Goal: Feedback & Contribution: Contribute content

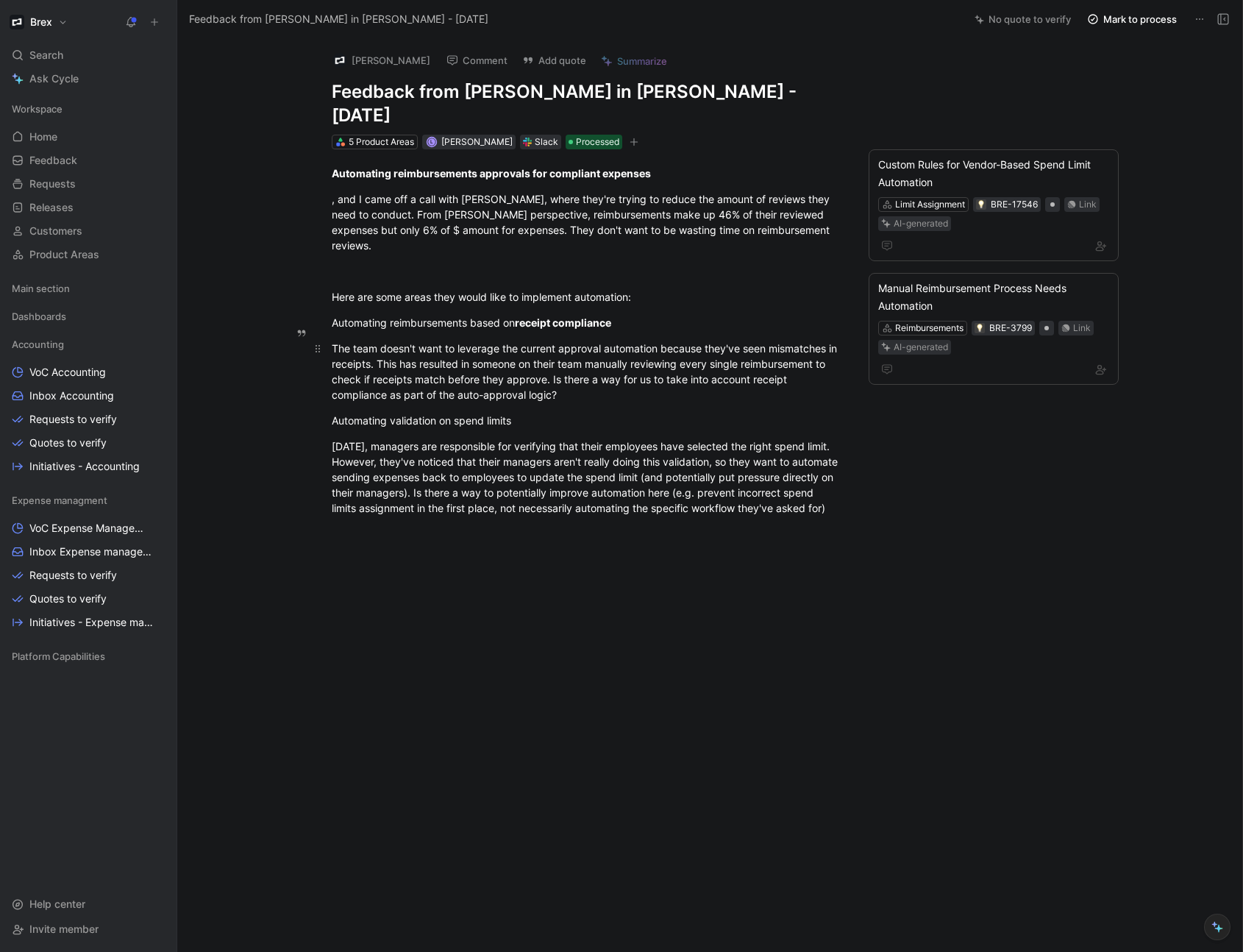
click at [480, 340] on div "The team doesn't want to leverage the current approval automation because they'…" at bounding box center [586, 371] width 509 height 62
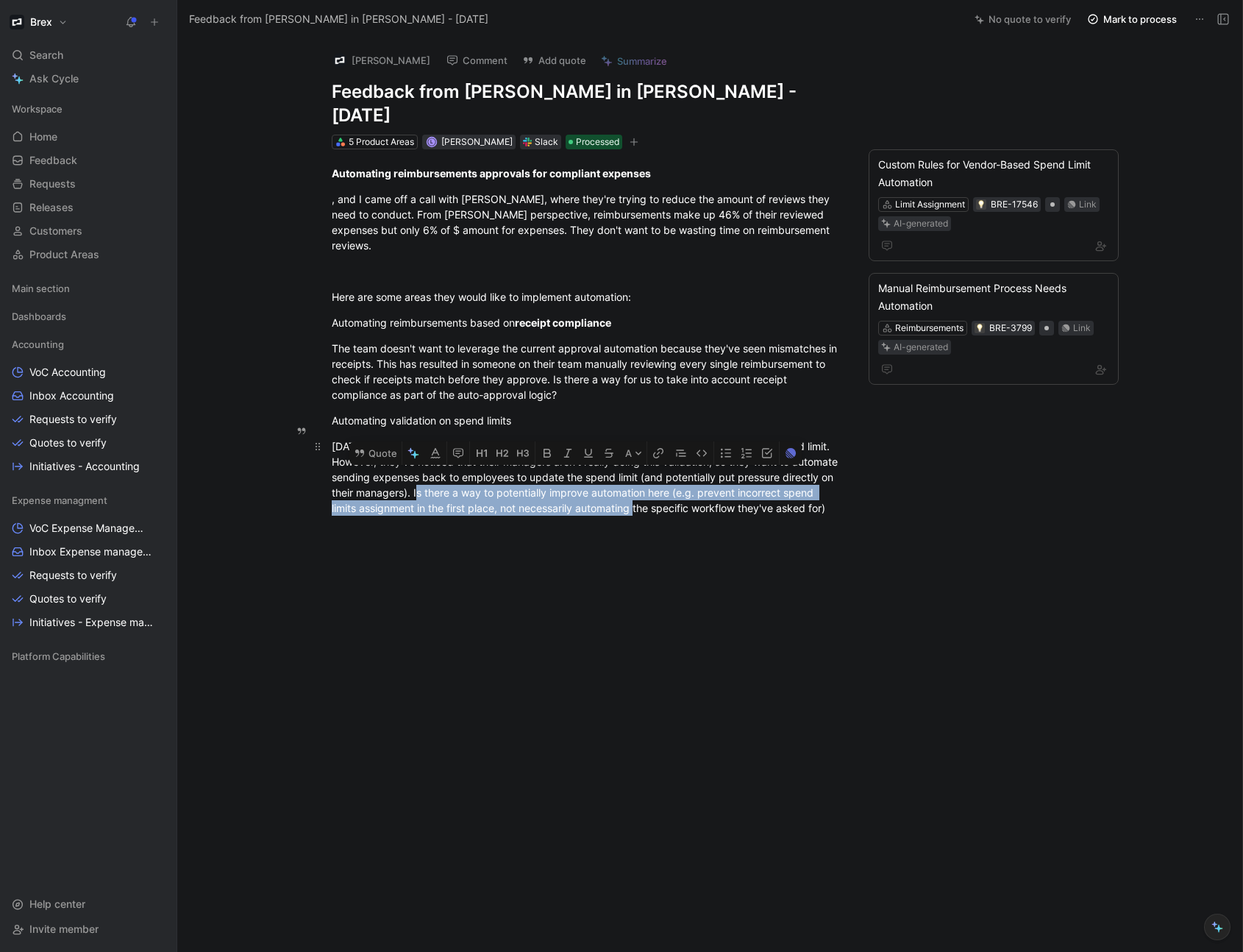
drag, startPoint x: 475, startPoint y: 457, endPoint x: 672, endPoint y: 470, distance: 197.4
click at [672, 470] on div "[DATE], managers are responsible for verifying that their employees have select…" at bounding box center [586, 477] width 509 height 77
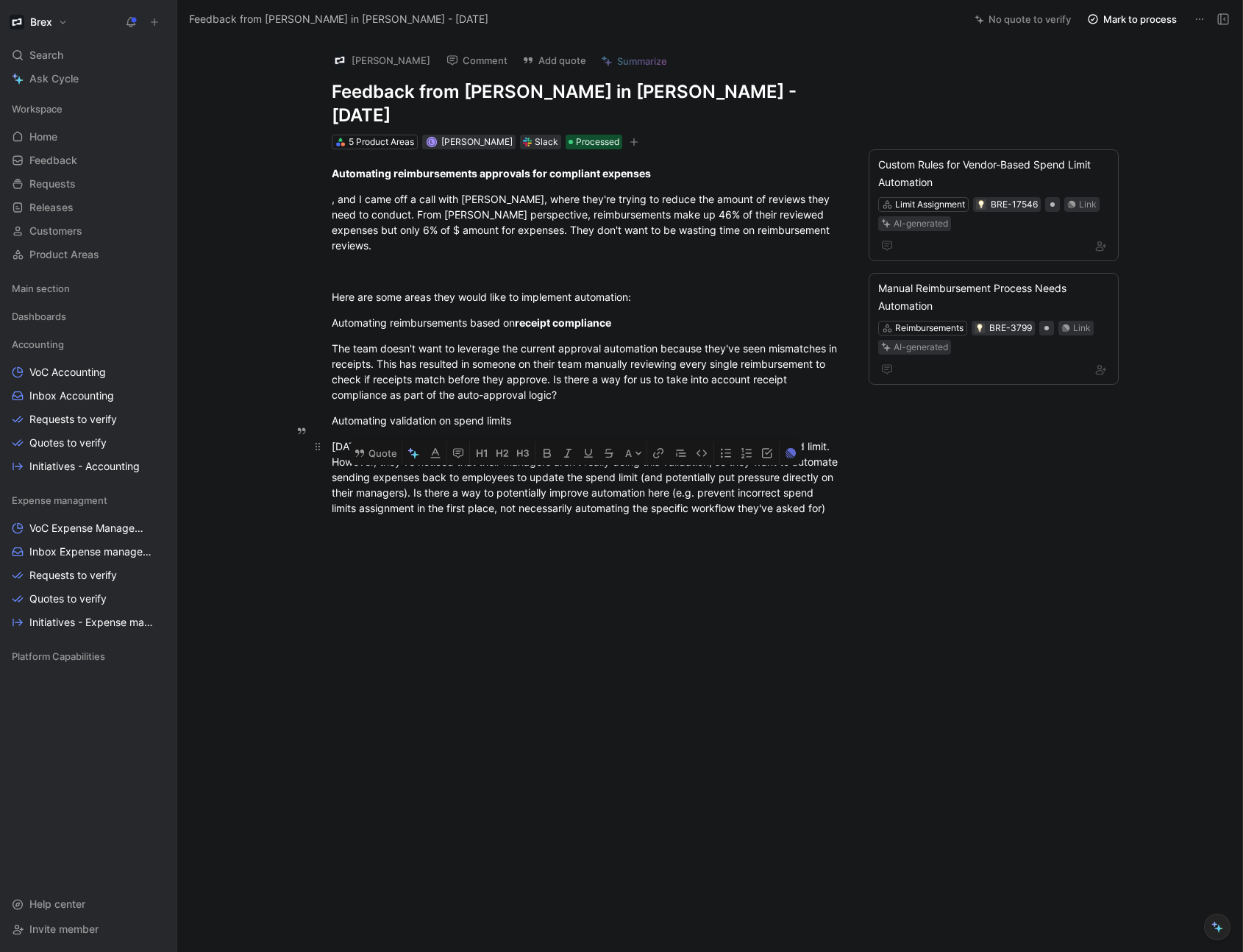
click at [475, 491] on p "[DATE], managers are responsible for verifying that their employees have select…" at bounding box center [585, 476] width 565 height 86
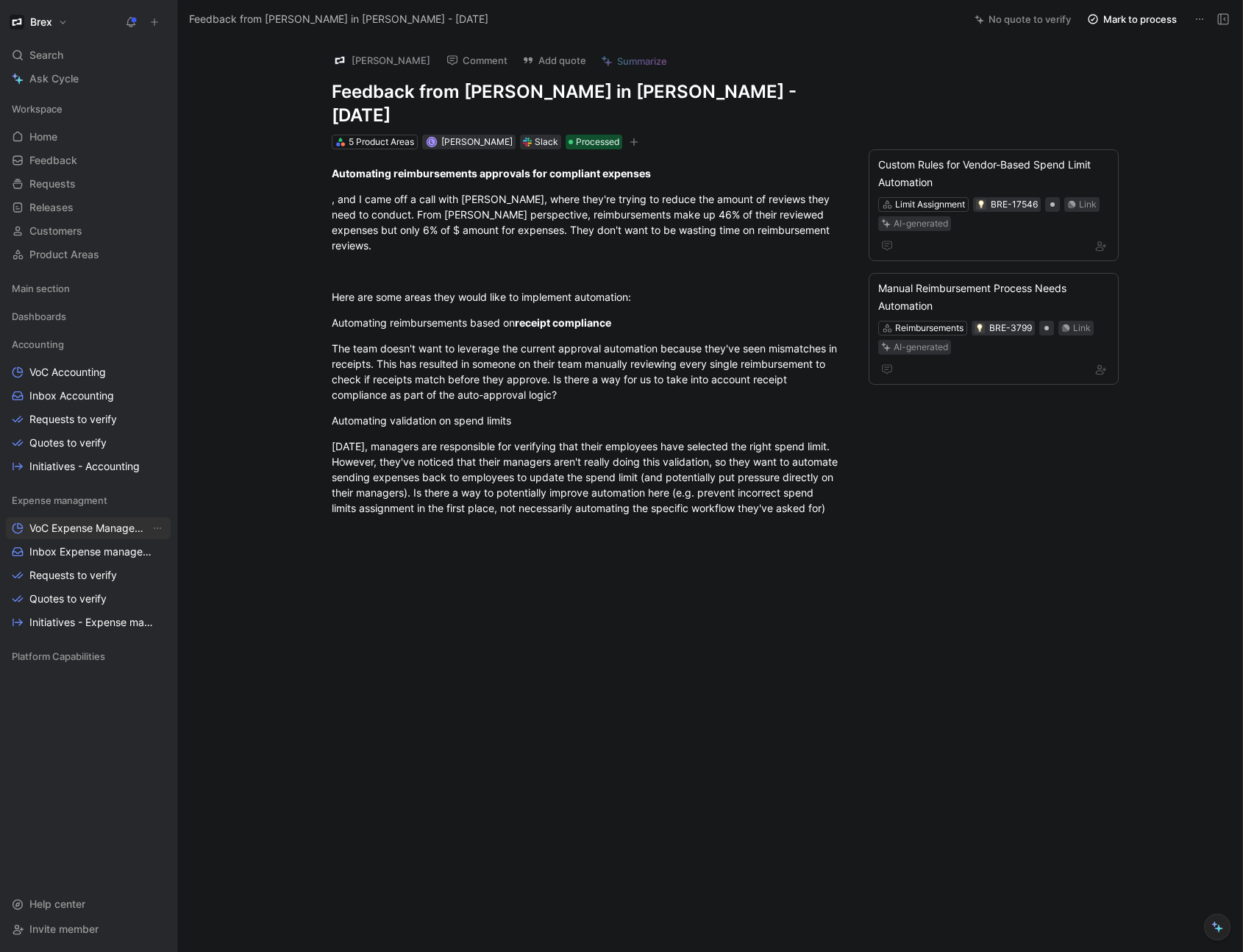
click at [87, 536] on link "VoC Expense Management" at bounding box center [88, 528] width 164 height 22
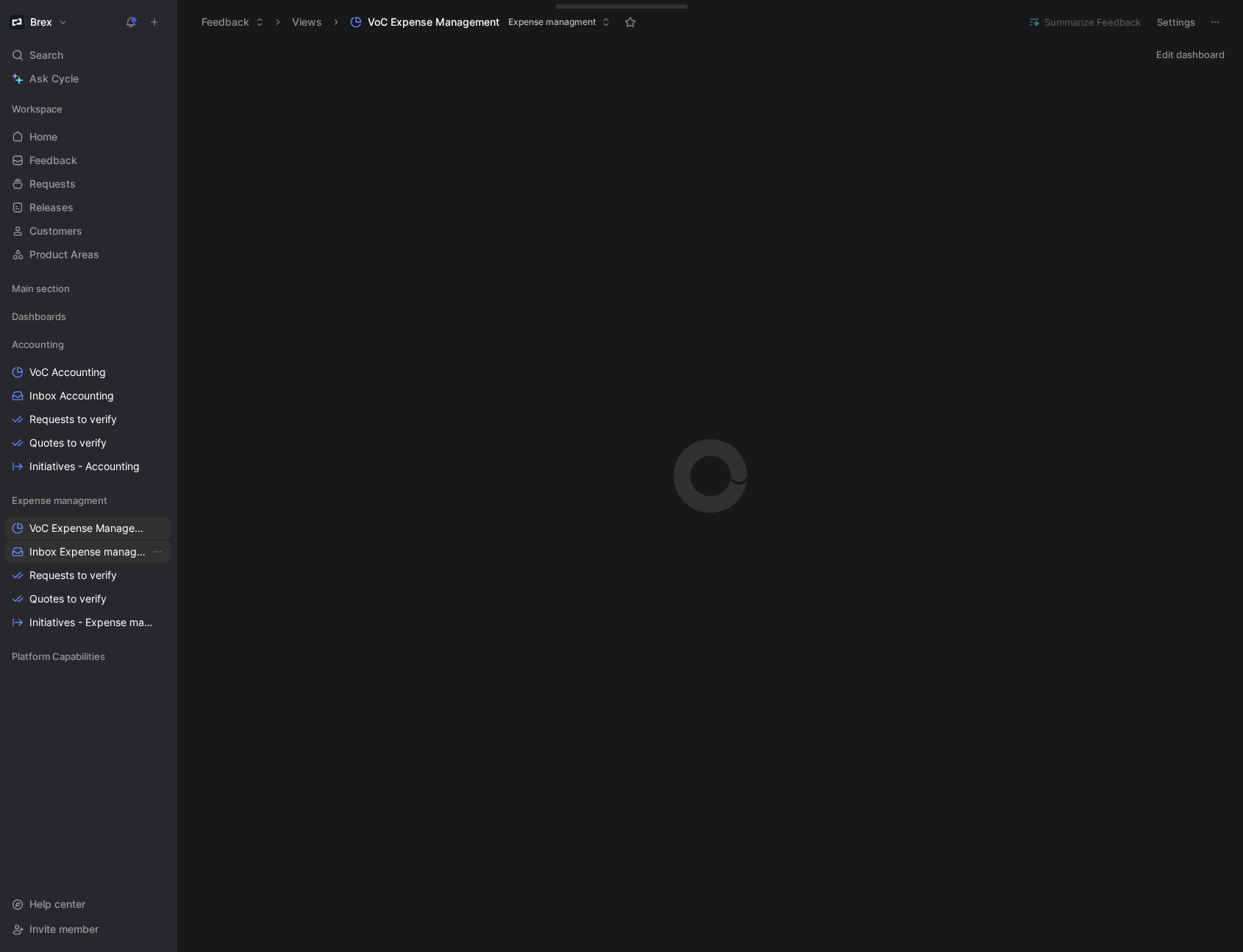
click at [88, 551] on span "Inbox Expense management" at bounding box center [89, 551] width 121 height 15
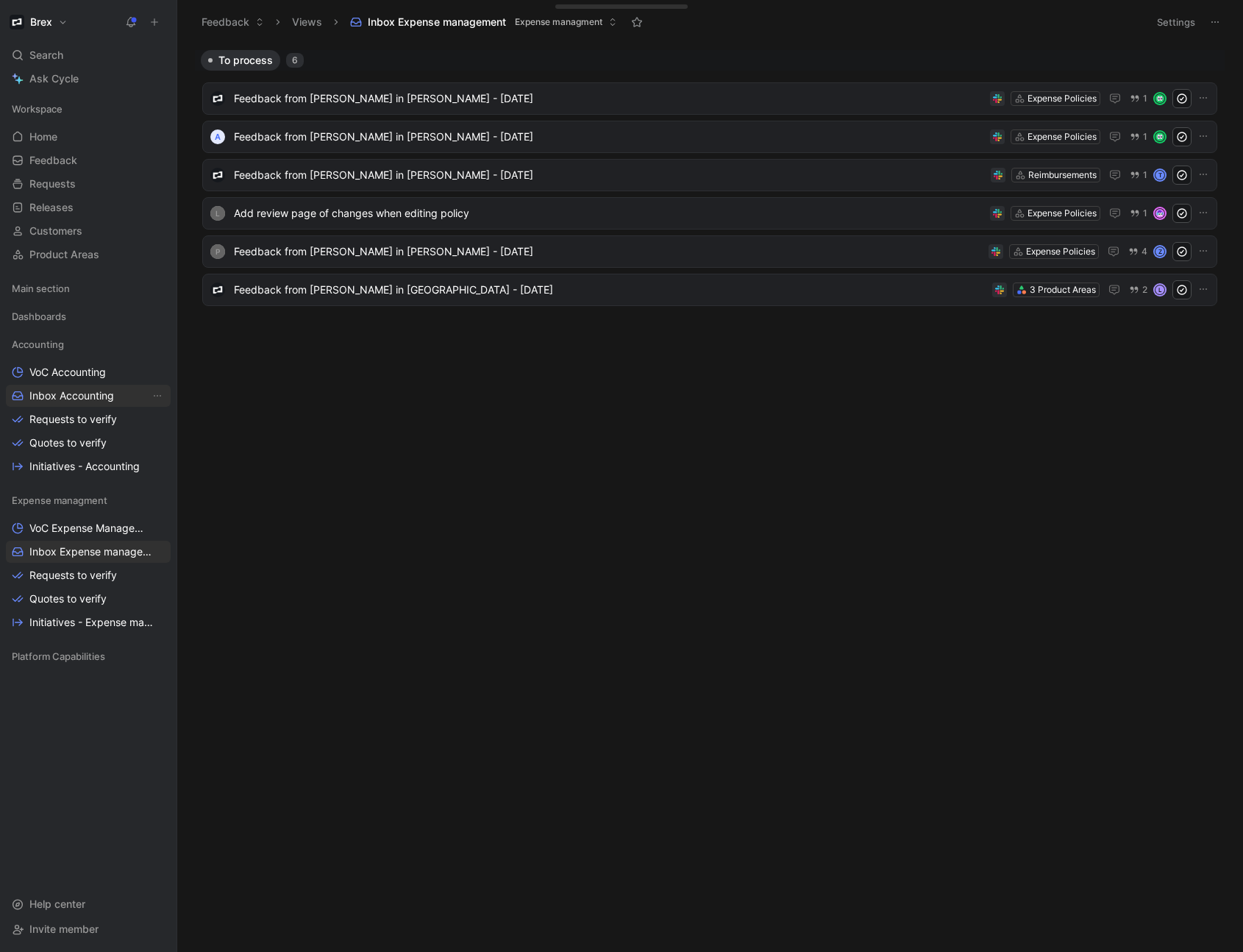
click at [63, 394] on span "Inbox Accounting" at bounding box center [71, 395] width 85 height 15
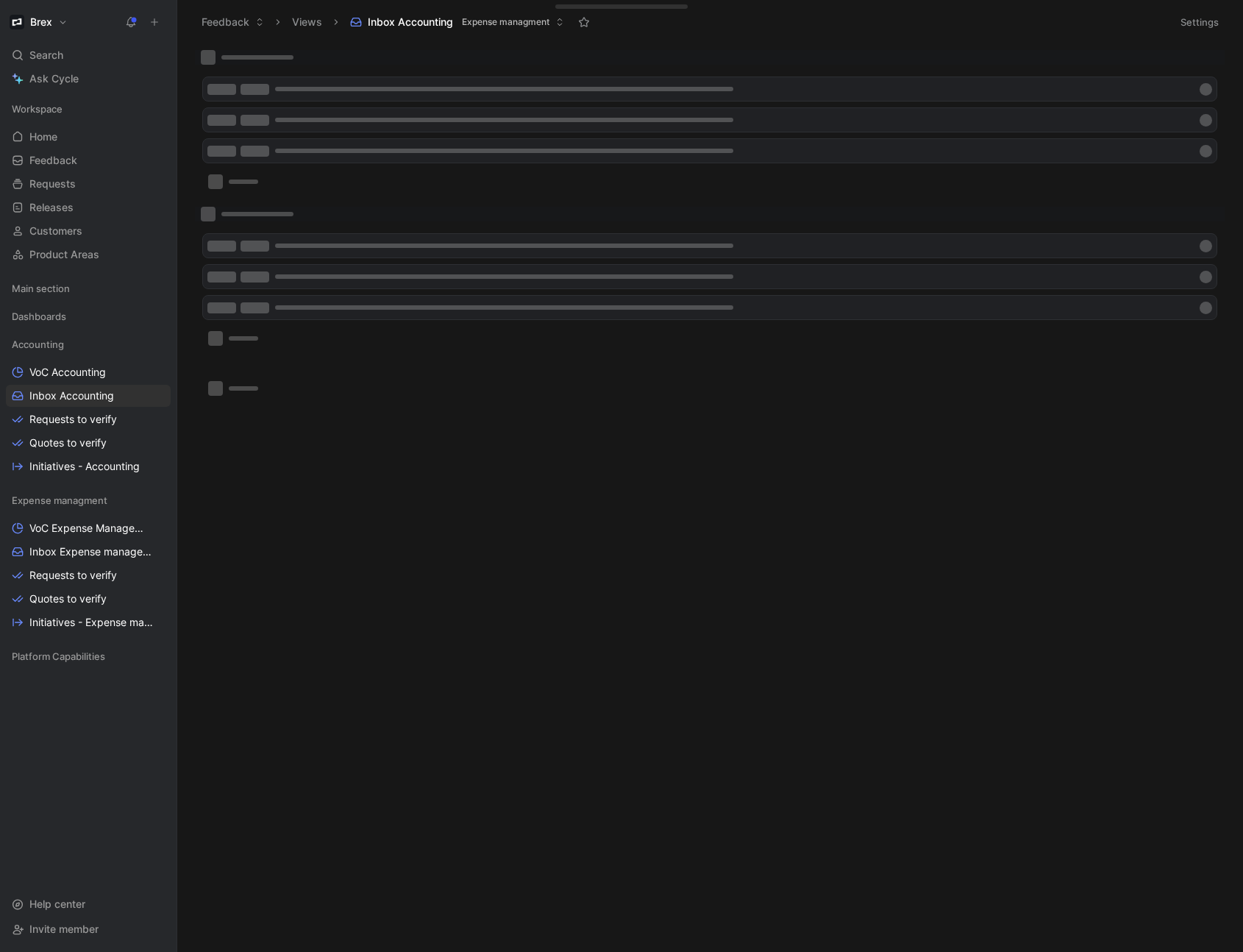
click at [160, 21] on button at bounding box center [154, 22] width 21 height 21
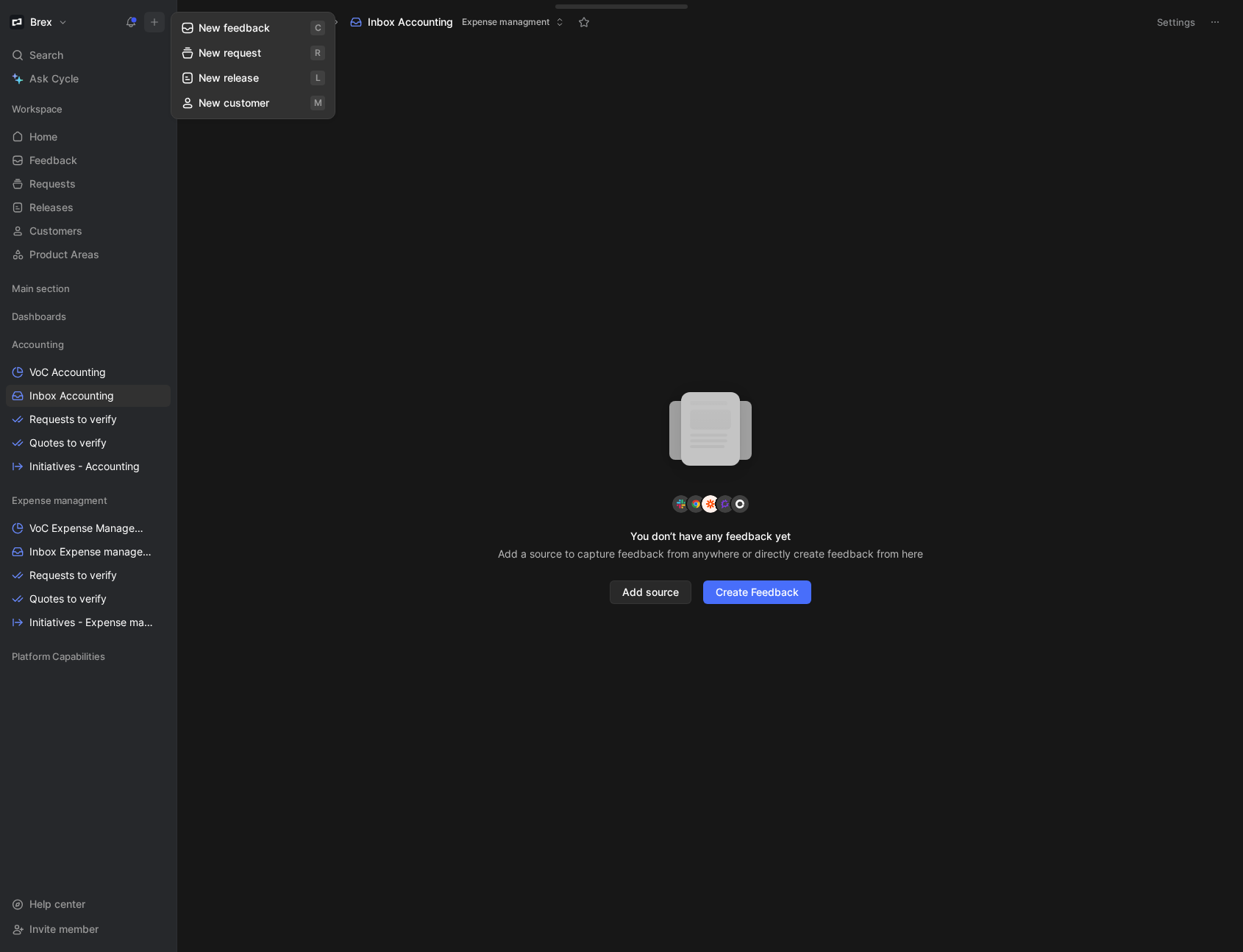
click at [276, 33] on button "New feedback c" at bounding box center [253, 27] width 158 height 25
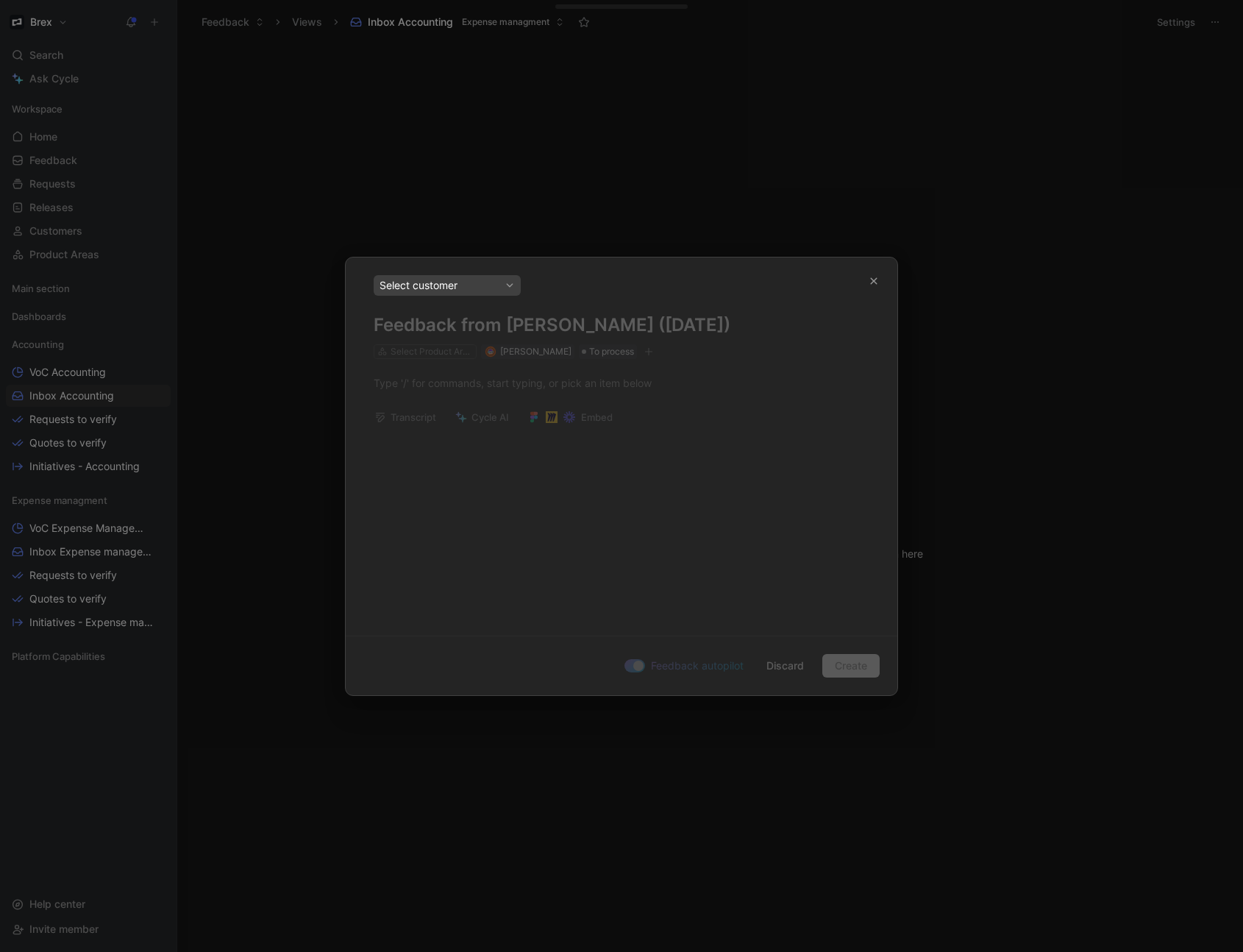
click at [454, 290] on div "Select customer" at bounding box center [447, 285] width 135 height 18
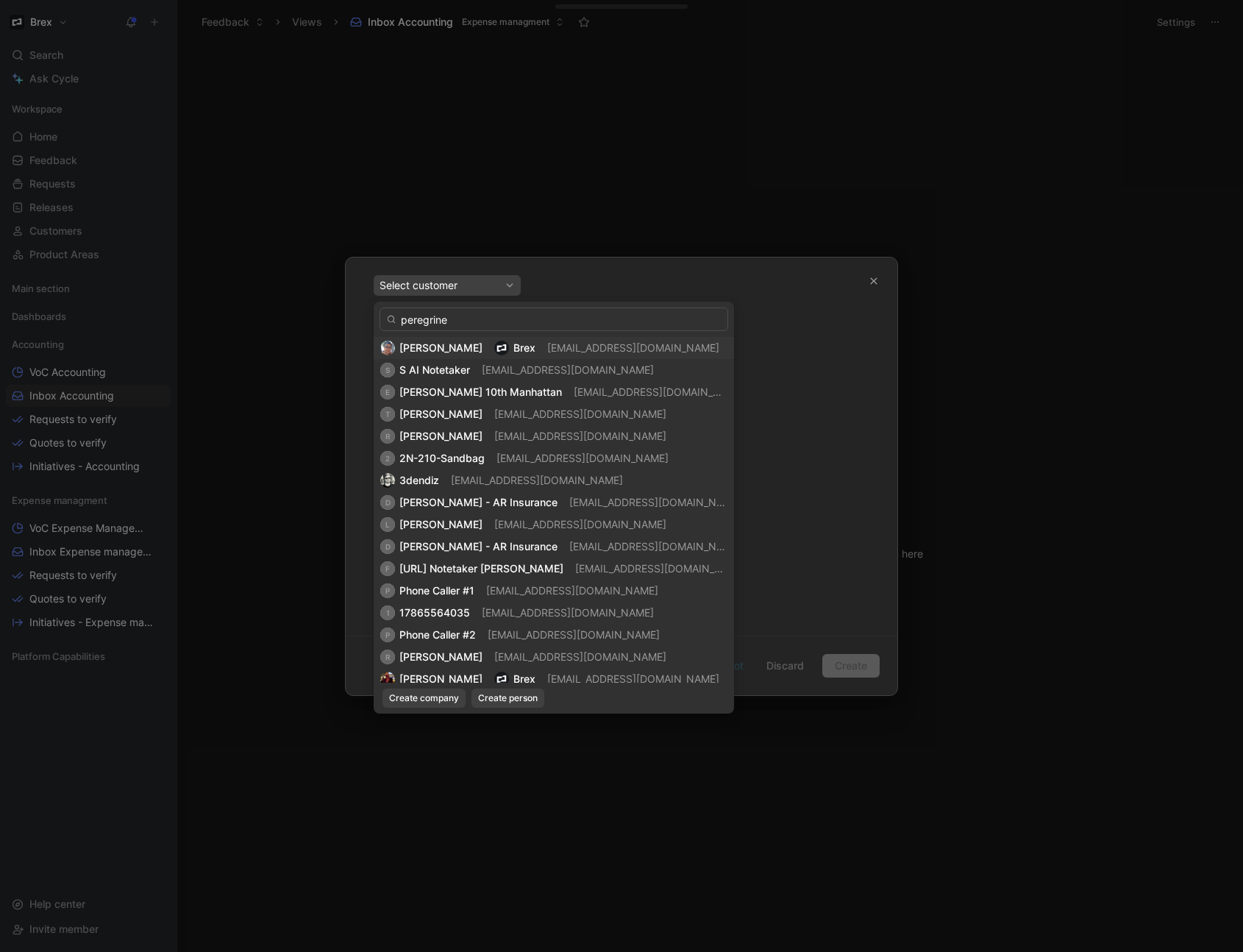
type input "peregrine"
click at [547, 345] on span "[EMAIL_ADDRESS][DOMAIN_NAME]" at bounding box center [633, 347] width 172 height 13
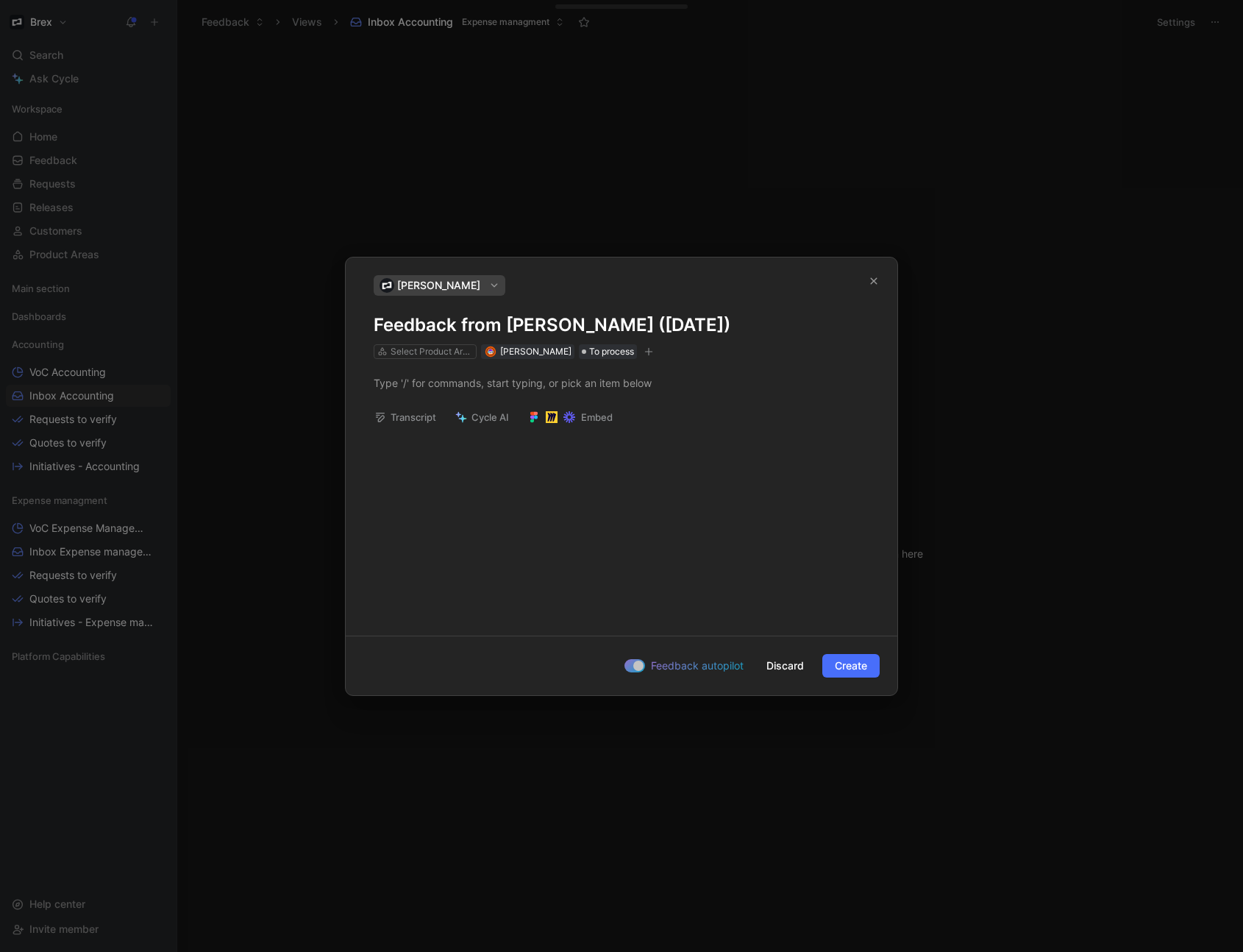
click at [467, 284] on div "[PERSON_NAME]" at bounding box center [439, 285] width 126 height 21
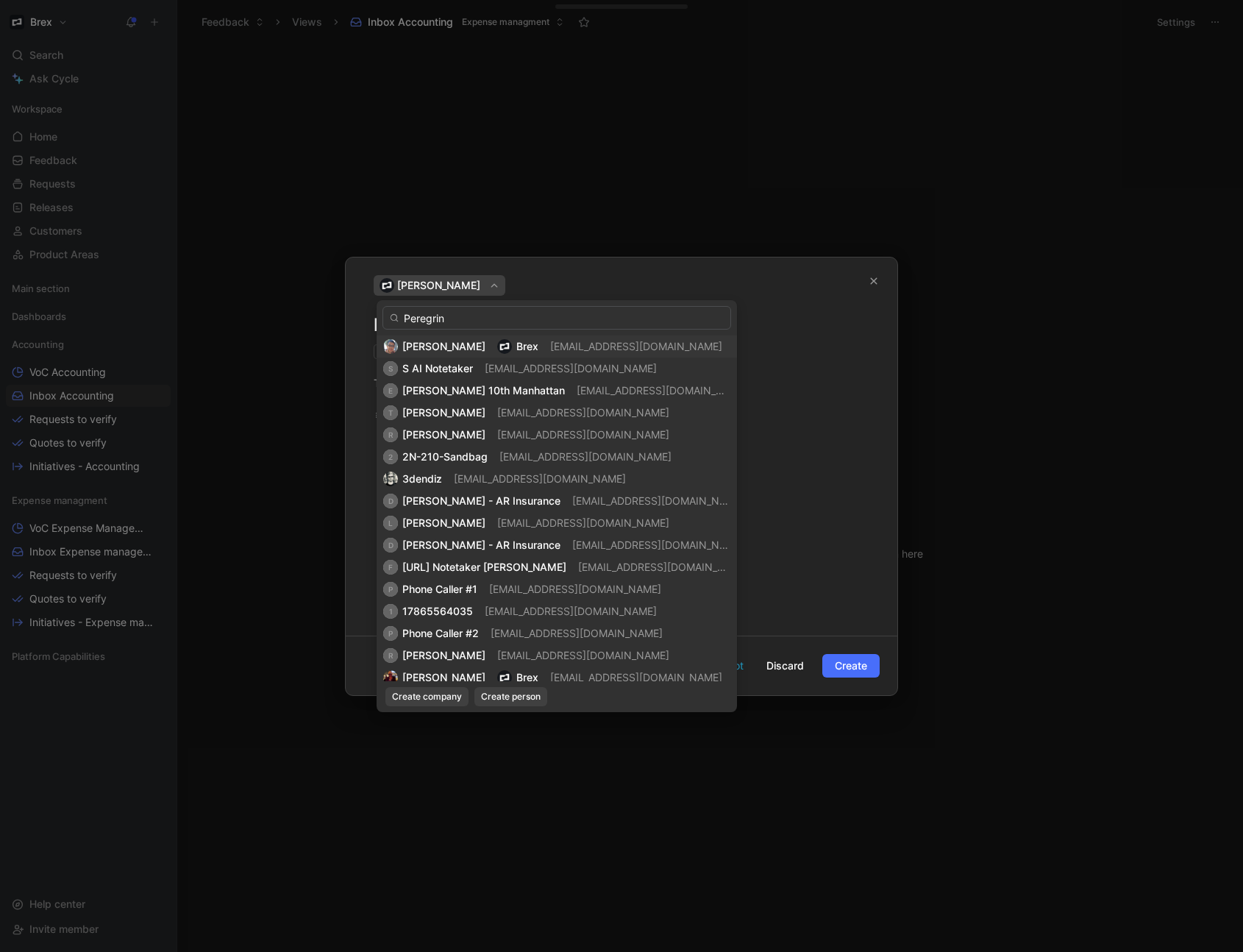
type input "Peregrine"
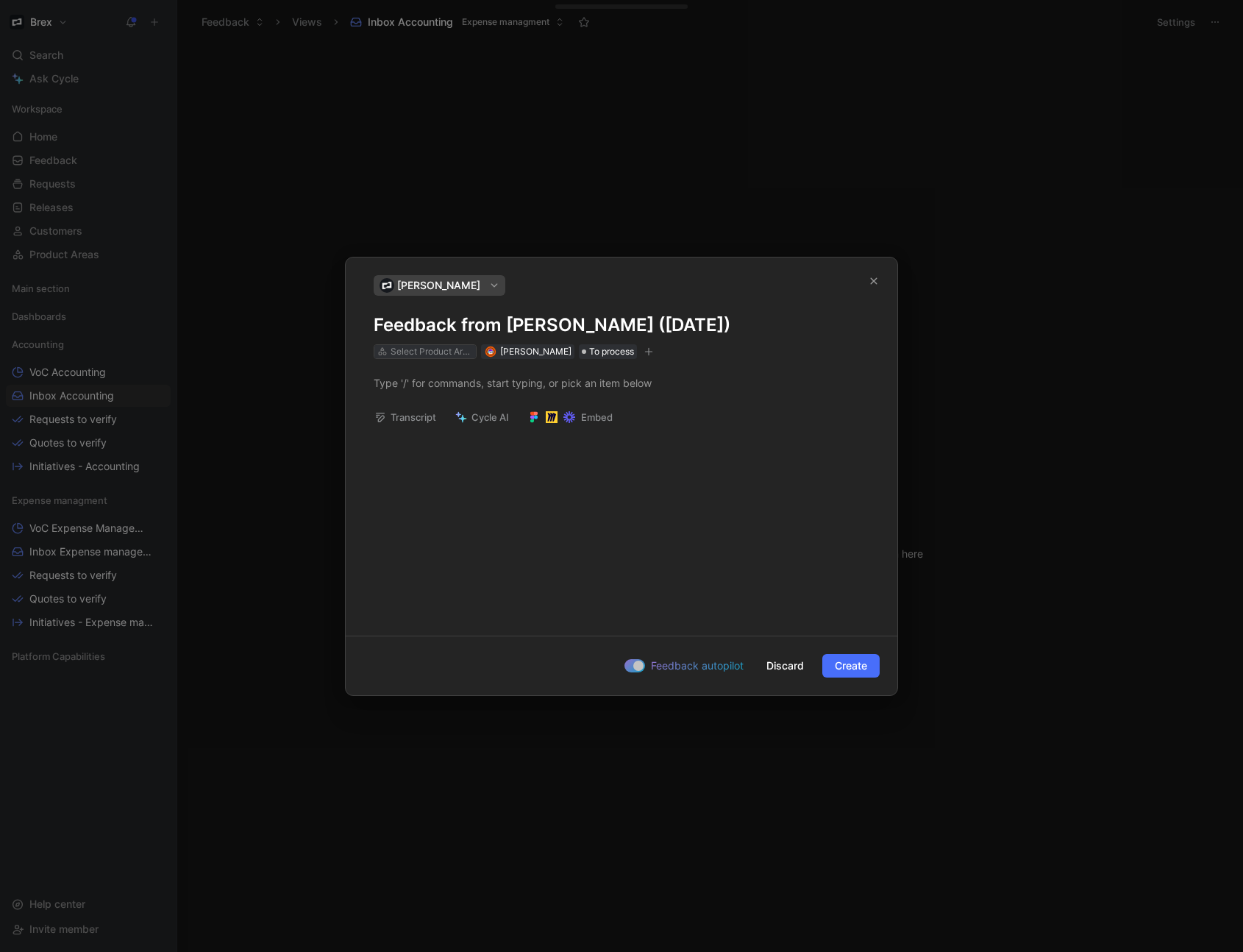
click at [439, 356] on div "Select Product Areas" at bounding box center [432, 351] width 82 height 15
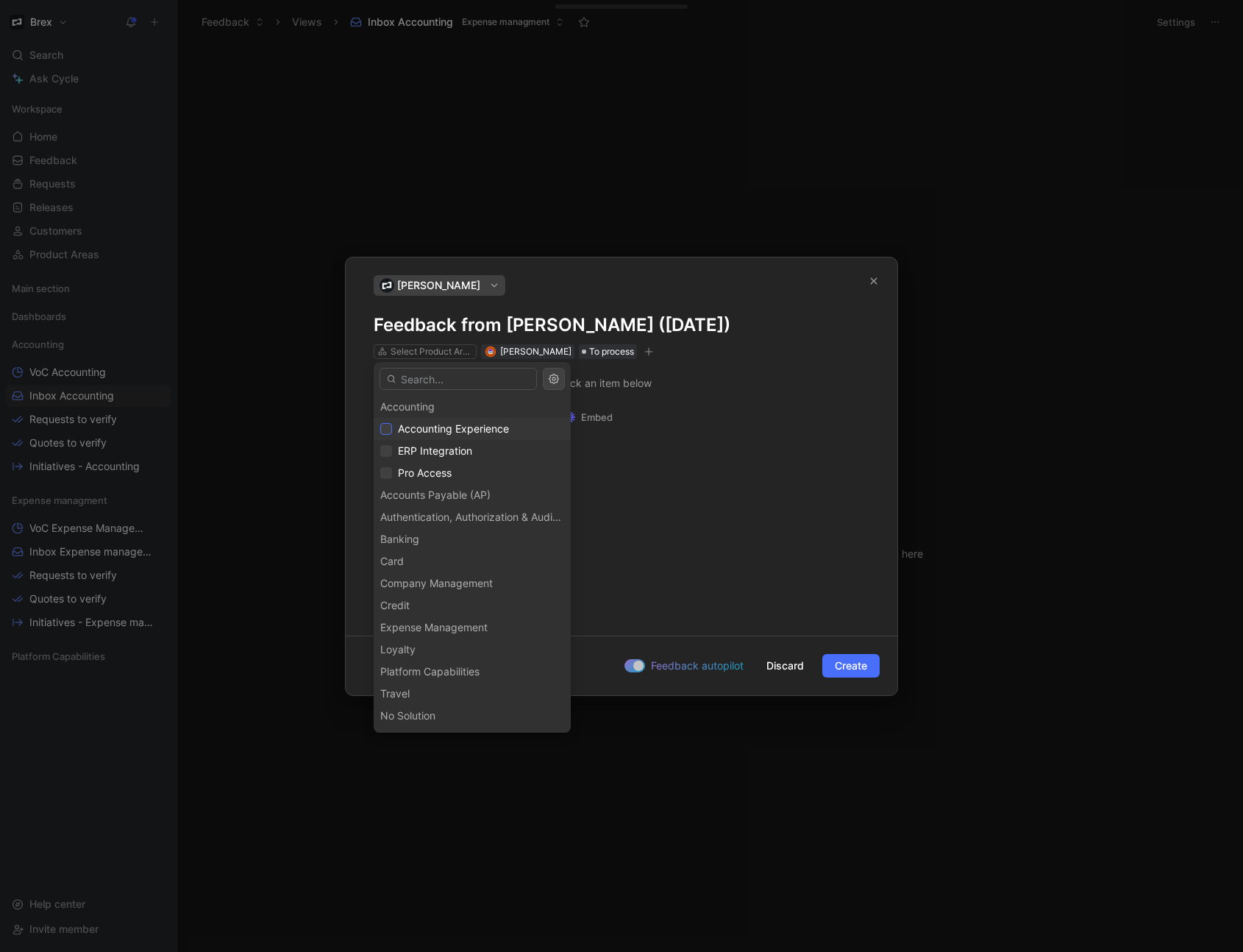
click at [391, 430] on div at bounding box center [386, 429] width 12 height 12
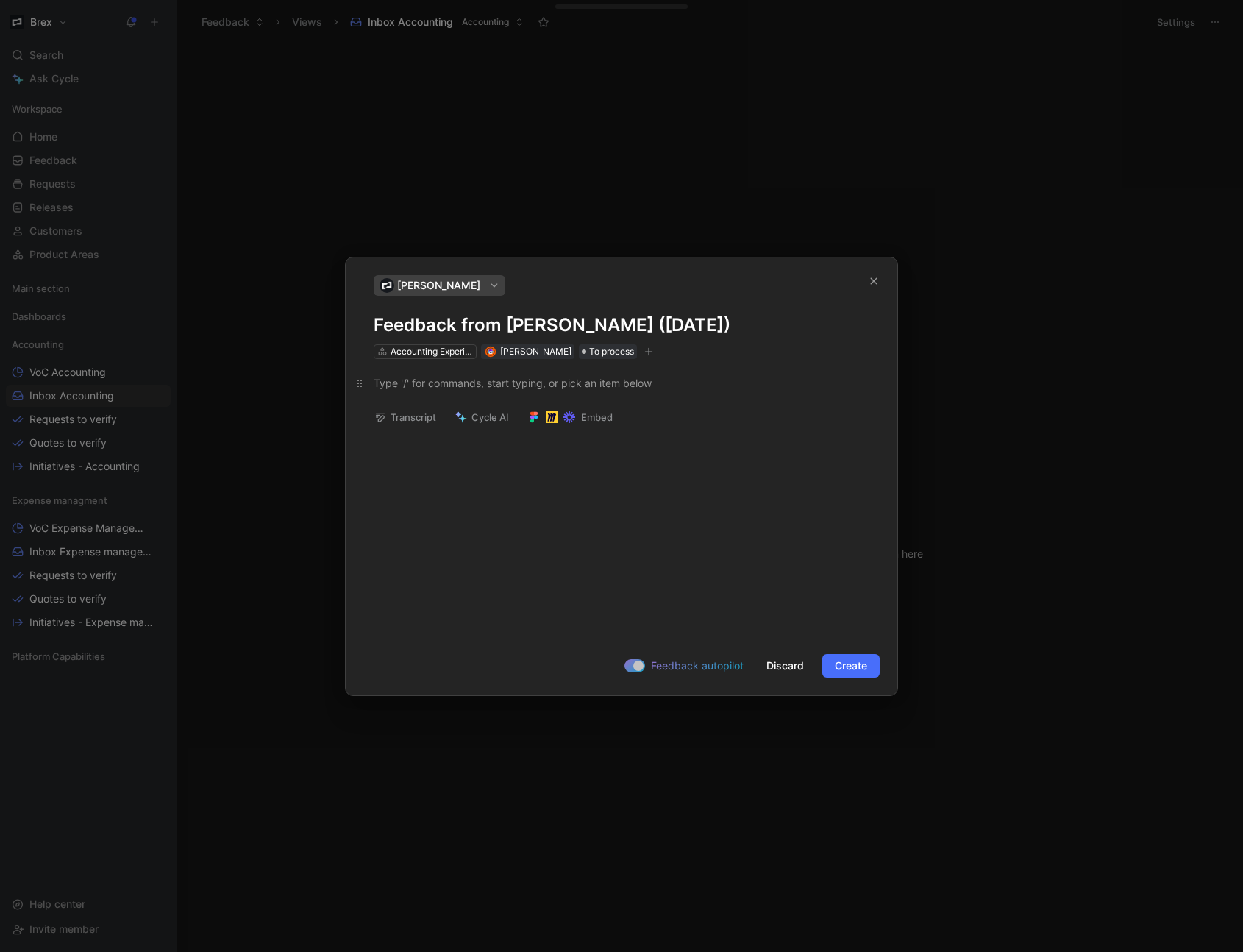
click at [433, 382] on div at bounding box center [621, 383] width 496 height 15
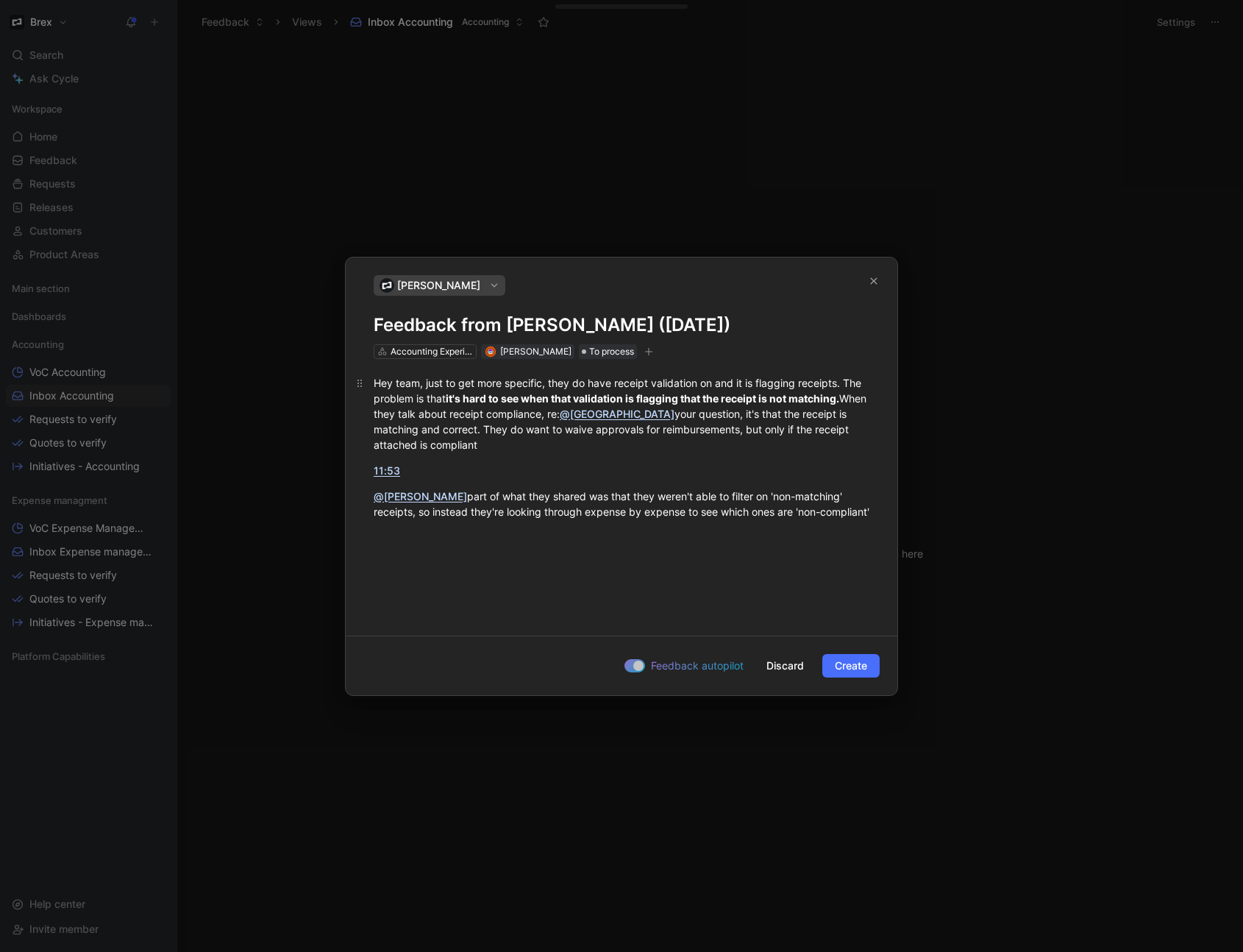
click at [369, 386] on p "Hey team, just to get more specific, they do have receipt validation on and it …" at bounding box center [621, 414] width 552 height 86
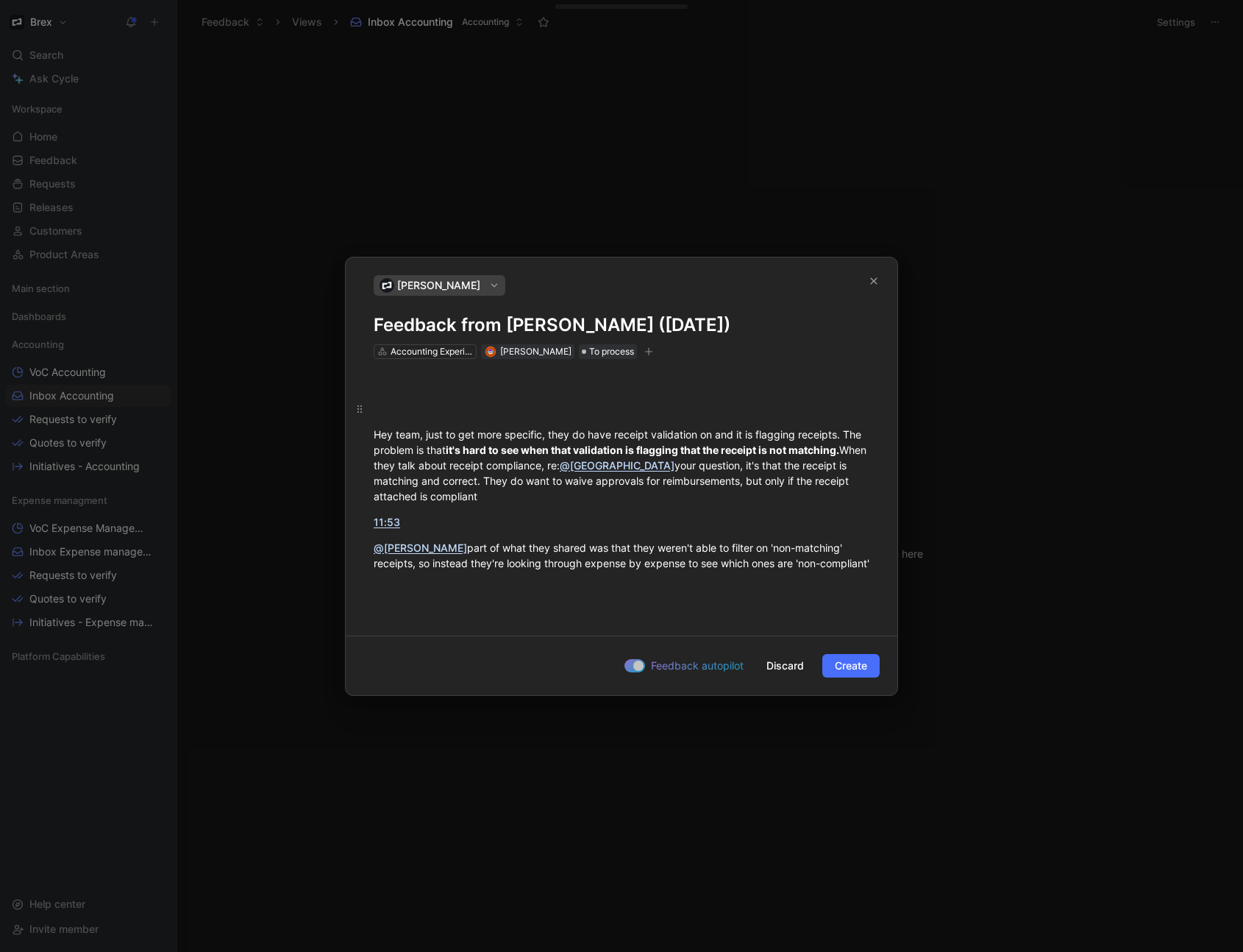
click at [388, 402] on div at bounding box center [621, 409] width 496 height 15
click at [600, 385] on icon "button" at bounding box center [606, 385] width 12 height 12
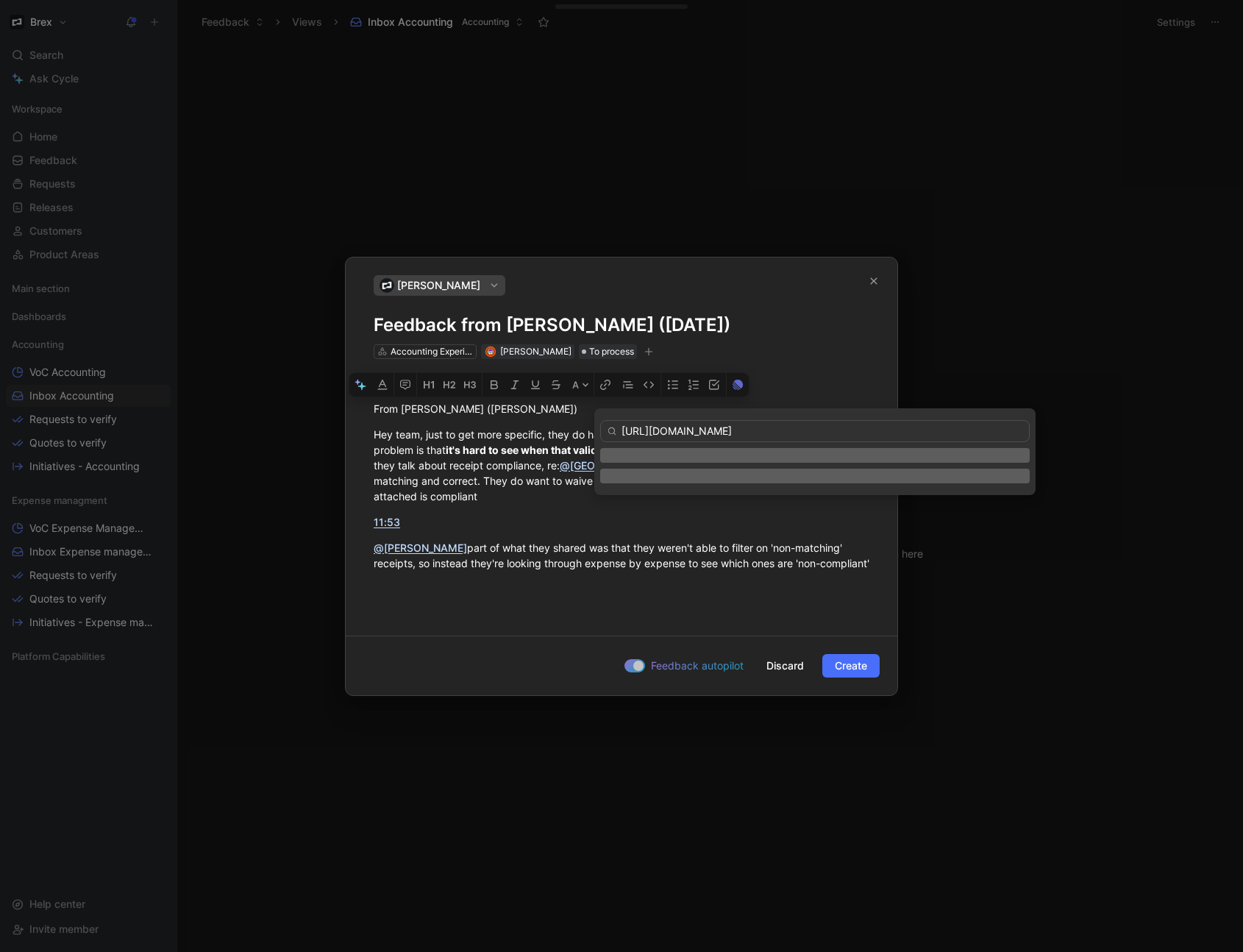
scroll to position [0, 219]
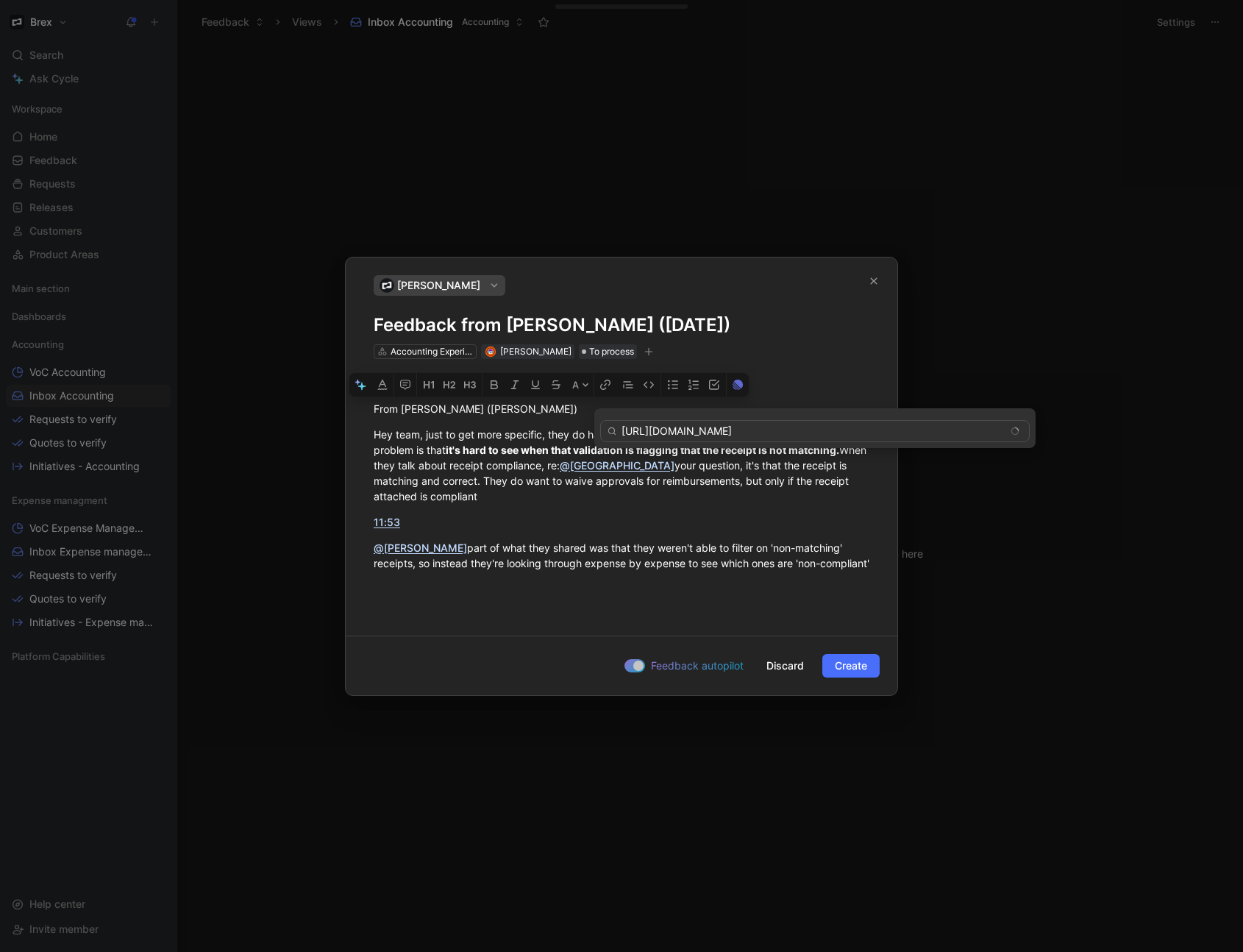
type input "[URL][DOMAIN_NAME]"
click at [506, 467] on div "Hey team, just to get more specific, they do have receipt validation on and it …" at bounding box center [621, 465] width 496 height 77
click at [530, 401] on div "From [PERSON_NAME] ( [PERSON_NAME] )" at bounding box center [621, 409] width 496 height 15
drag, startPoint x: 445, startPoint y: 527, endPoint x: 371, endPoint y: 526, distance: 74.0
click at [356, 529] on p "11:53" at bounding box center [621, 522] width 552 height 24
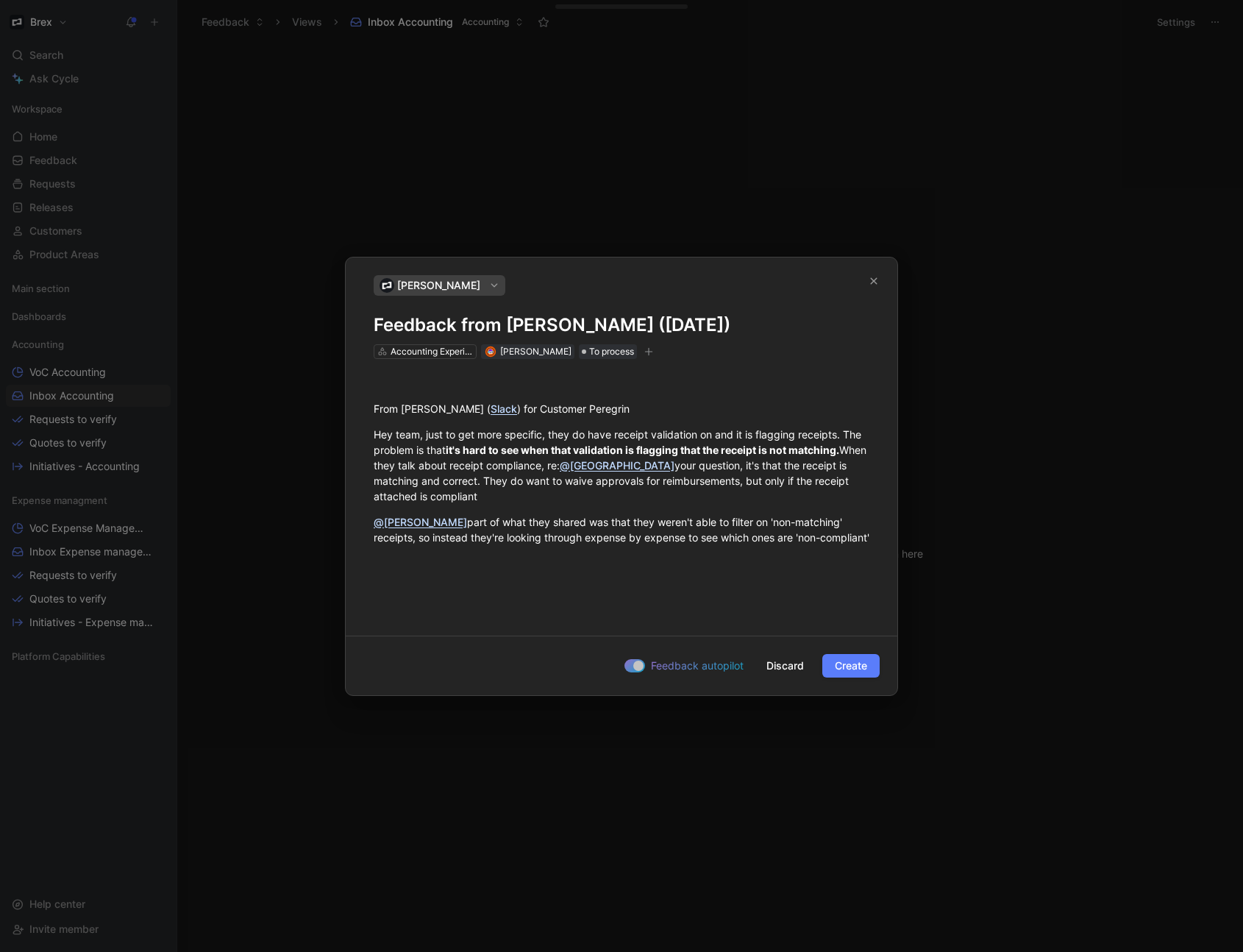
click at [845, 670] on span "Create" at bounding box center [851, 665] width 33 height 18
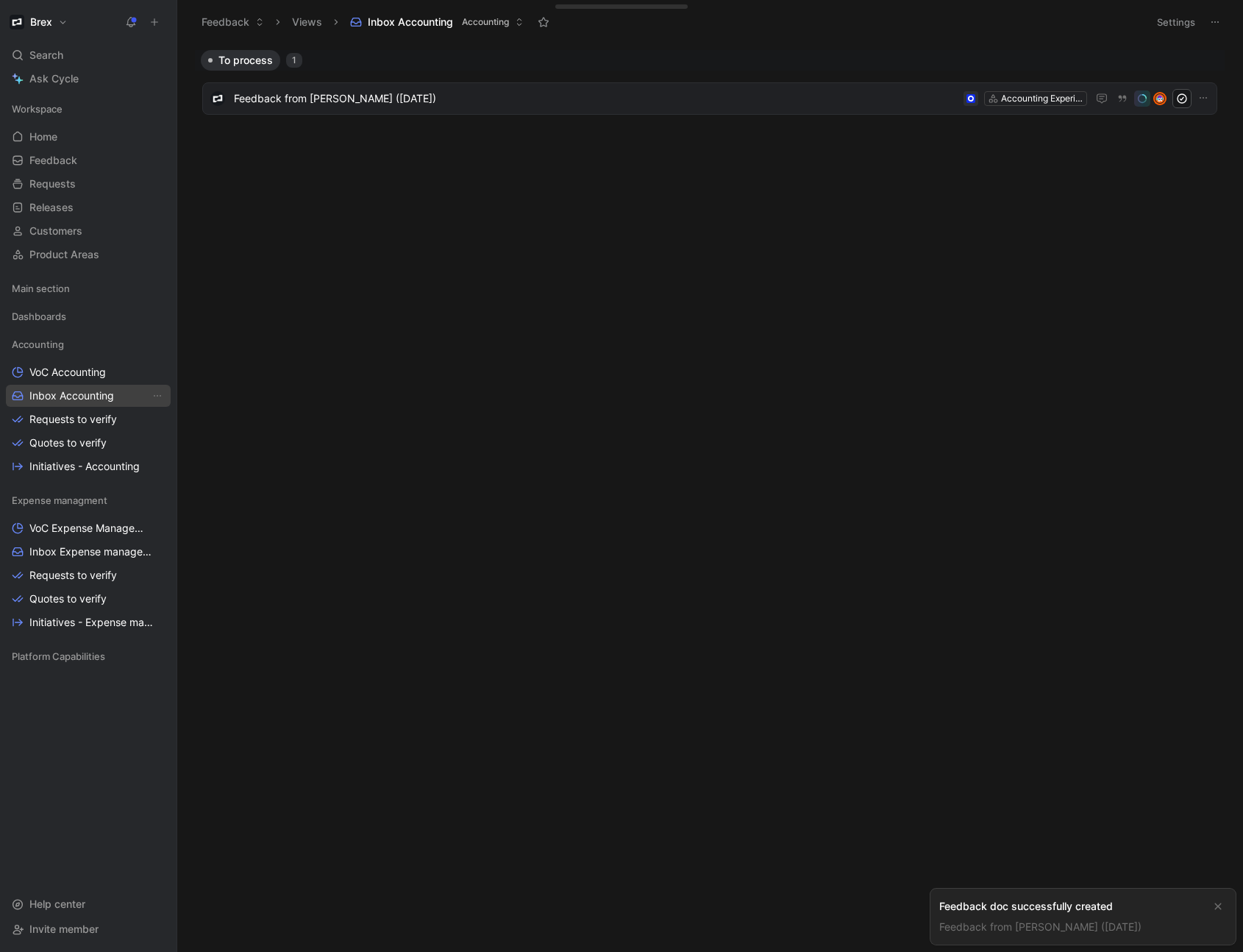
click at [92, 401] on span "Inbox Accounting" at bounding box center [71, 395] width 85 height 15
click at [553, 308] on div "To process 1 Feedback from [PERSON_NAME] ([DATE]) Accounting Experience" at bounding box center [708, 500] width 1044 height 901
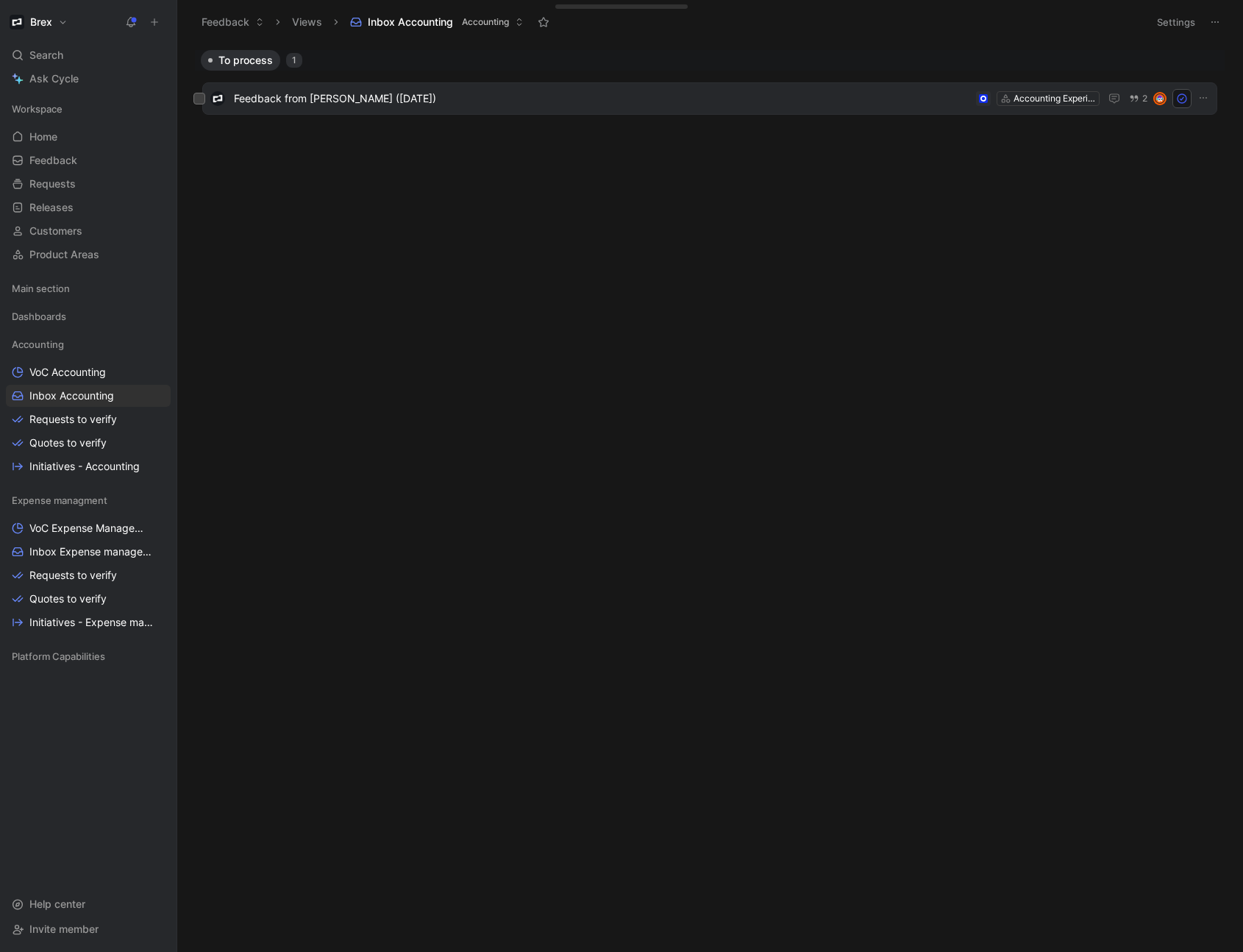
click at [439, 105] on span "Feedback from [PERSON_NAME] ([DATE])" at bounding box center [601, 99] width 736 height 18
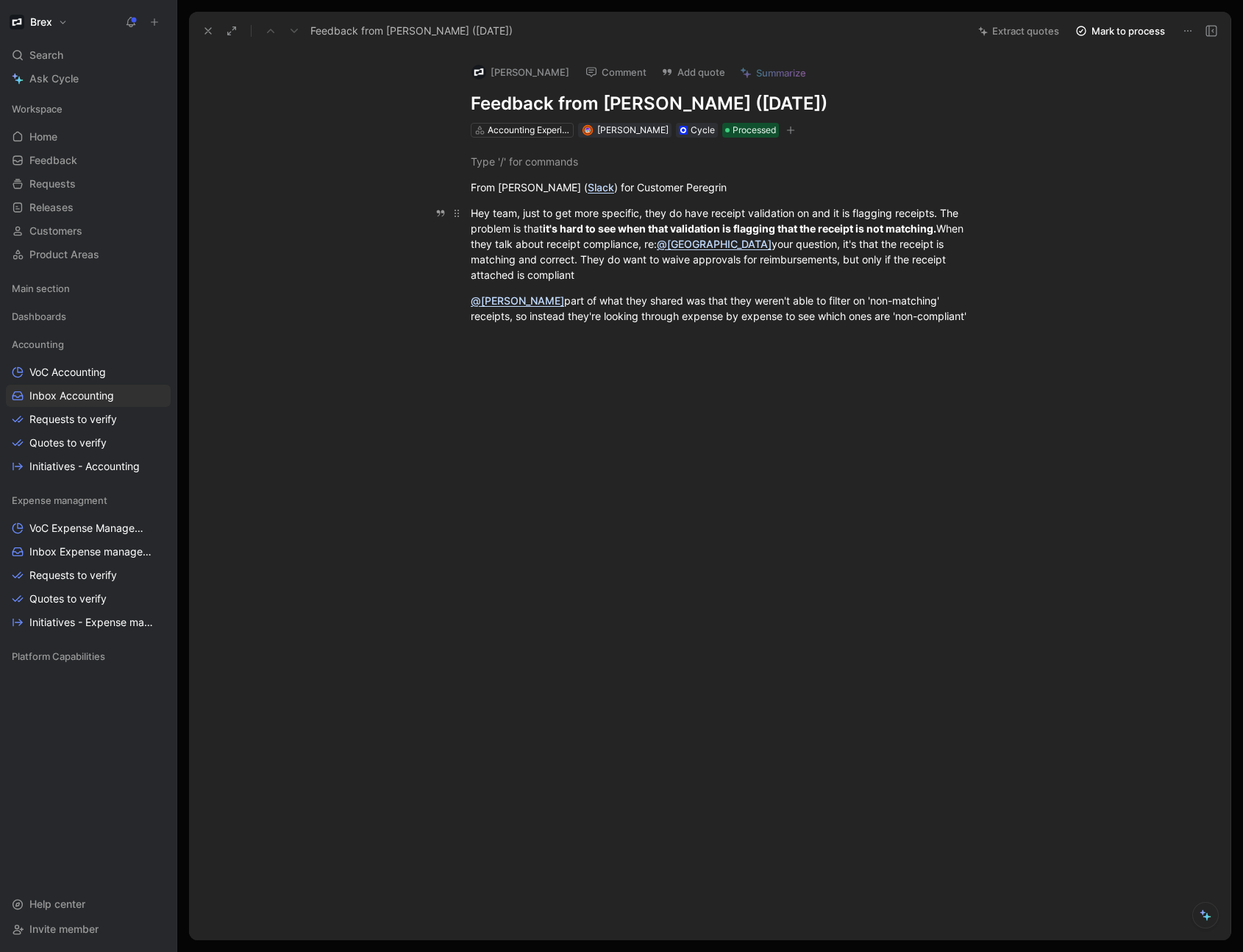
click at [572, 237] on div "Hey team, just to get more specific, they do have receipt validation on and it …" at bounding box center [725, 243] width 509 height 77
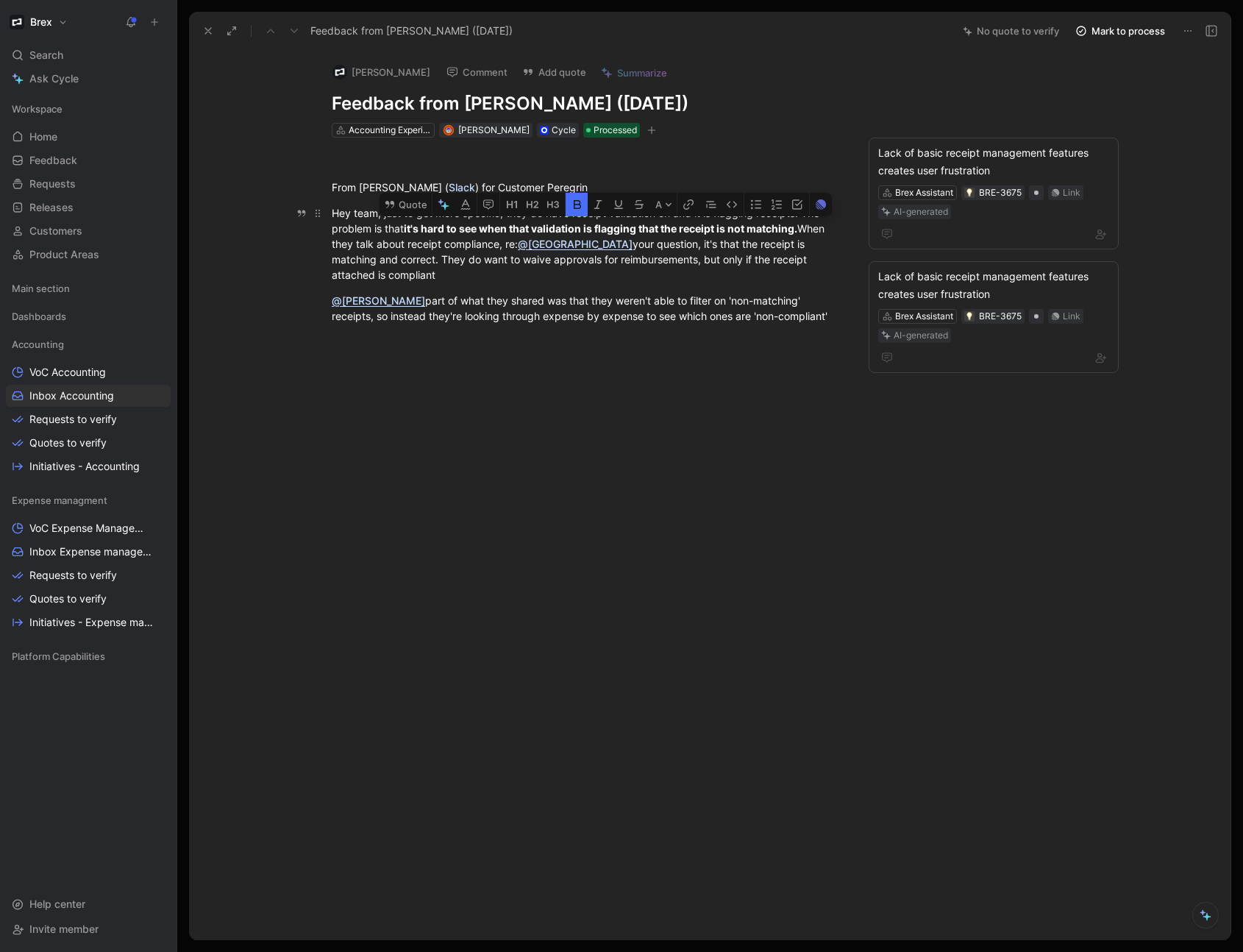
drag, startPoint x: 409, startPoint y: 231, endPoint x: 800, endPoint y: 228, distance: 391.0
click at [797, 228] on strong "it's hard to see when that validation is flagging that the receipt is not match…" at bounding box center [600, 228] width 393 height 13
click at [413, 209] on button "Quote" at bounding box center [405, 204] width 52 height 23
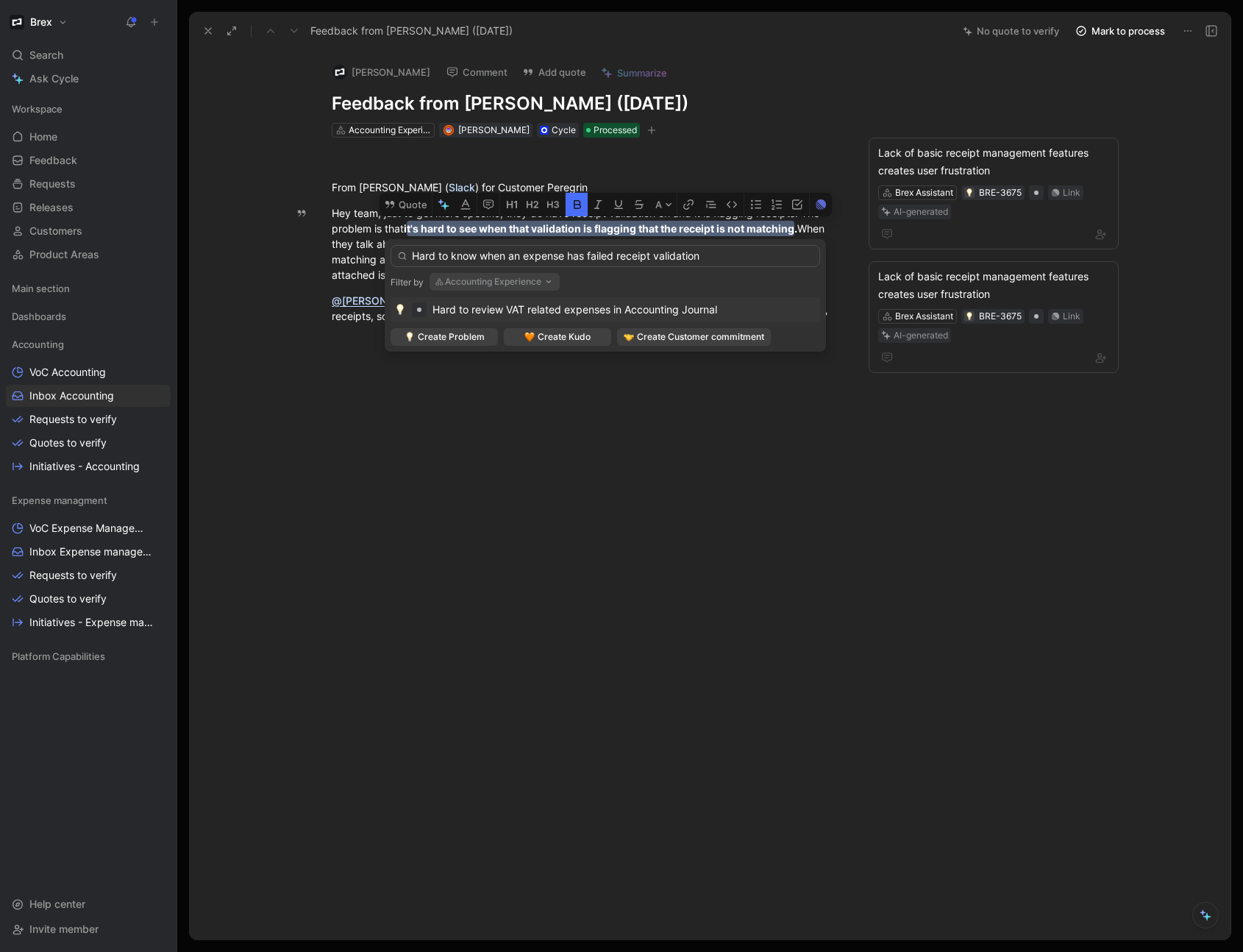
click at [461, 255] on input "Hard to know when an expense has failed receipt validation" at bounding box center [605, 256] width 429 height 22
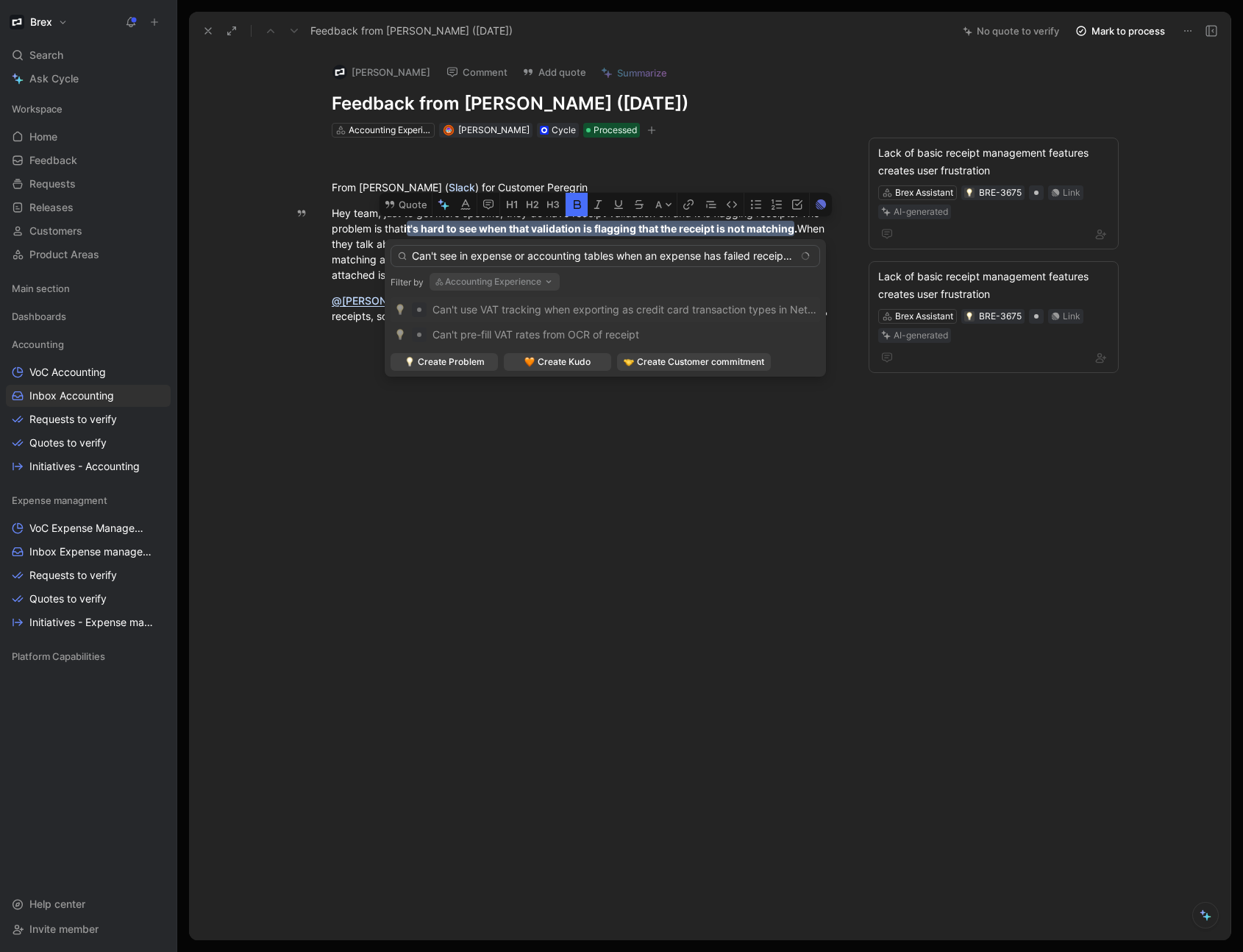
drag, startPoint x: 615, startPoint y: 257, endPoint x: 571, endPoint y: 260, distance: 44.1
click at [439, 258] on input "Can't see in expense or accounting tables when an expense has failed receipt va…" at bounding box center [605, 256] width 429 height 22
click at [684, 256] on input "Can't filter for expenses that failed receipt validation" at bounding box center [605, 256] width 429 height 22
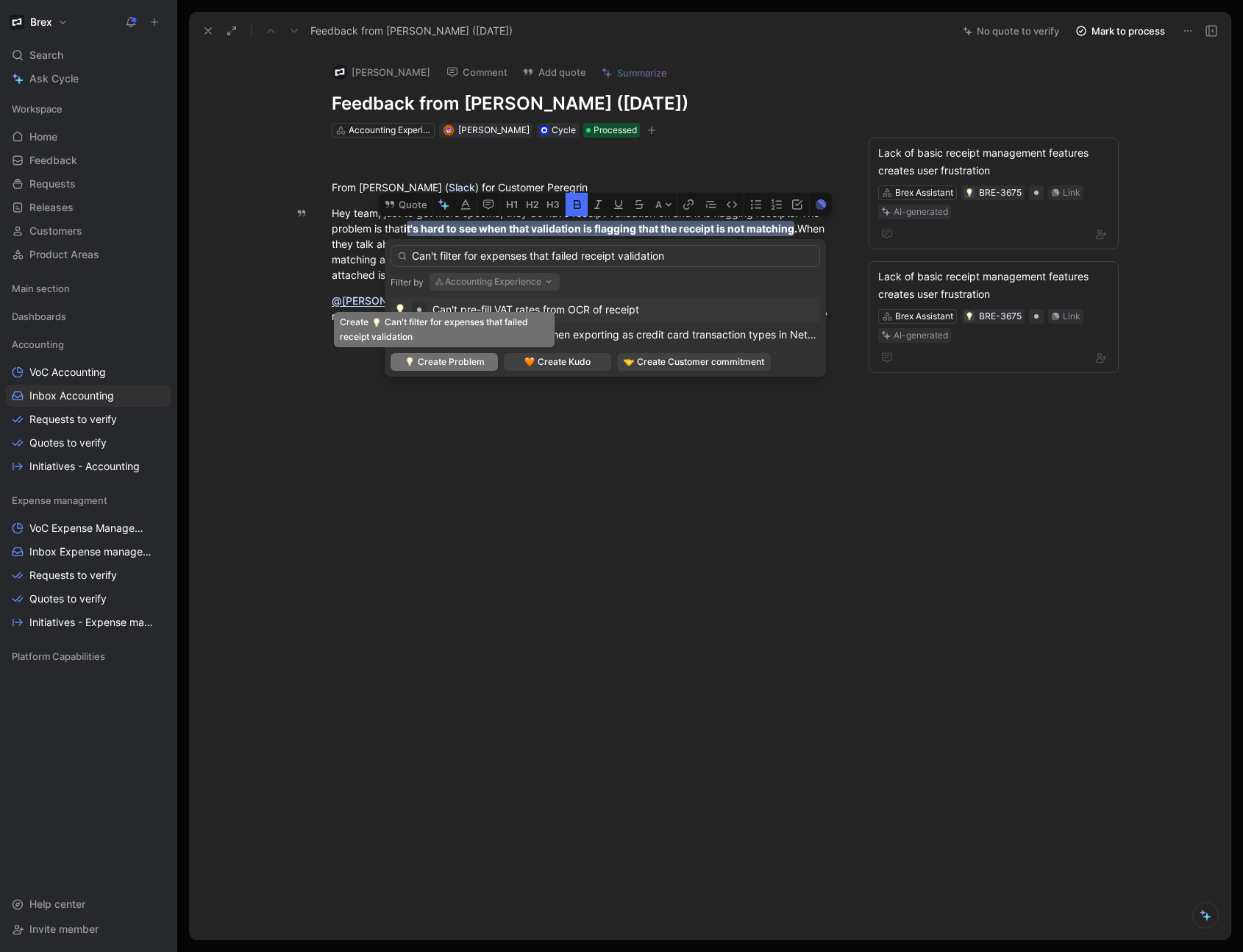
type input "Can't filter for expenses that failed receipt validation"
click at [444, 365] on span "Create Problem" at bounding box center [451, 362] width 67 height 15
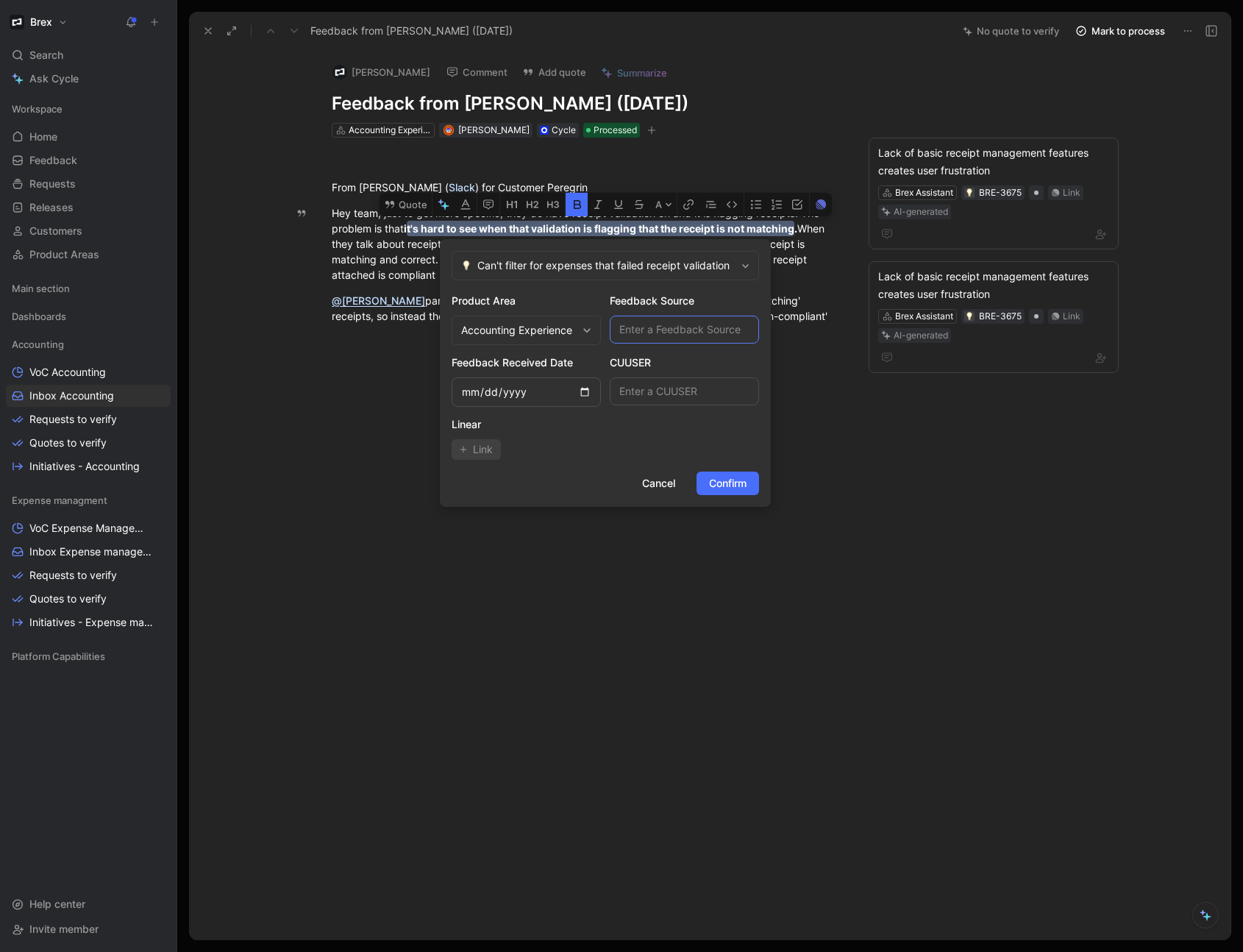
click at [668, 332] on input "text" at bounding box center [684, 329] width 149 height 28
click at [728, 480] on span "Confirm" at bounding box center [727, 483] width 38 height 18
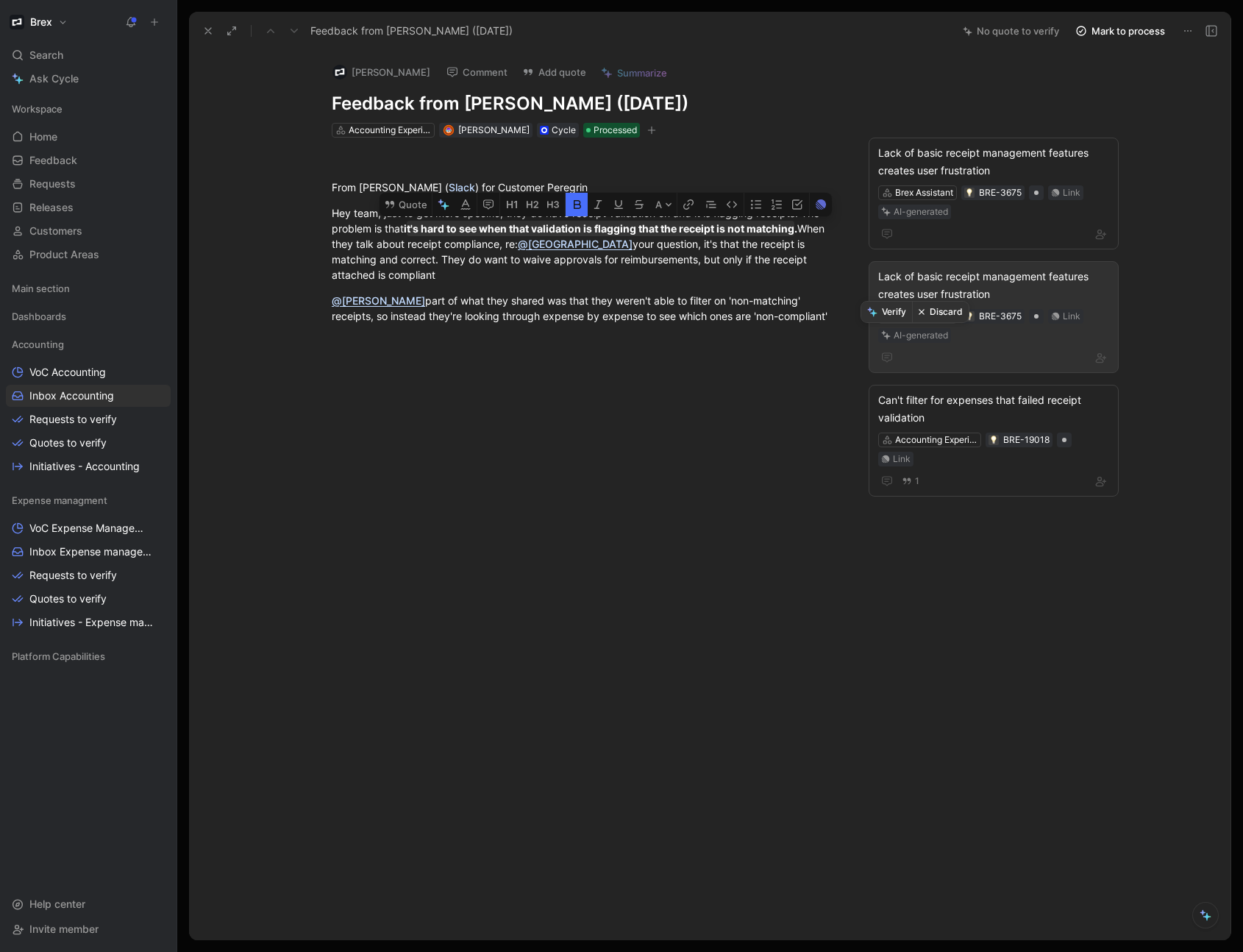
click at [931, 314] on button "Discard" at bounding box center [940, 312] width 57 height 21
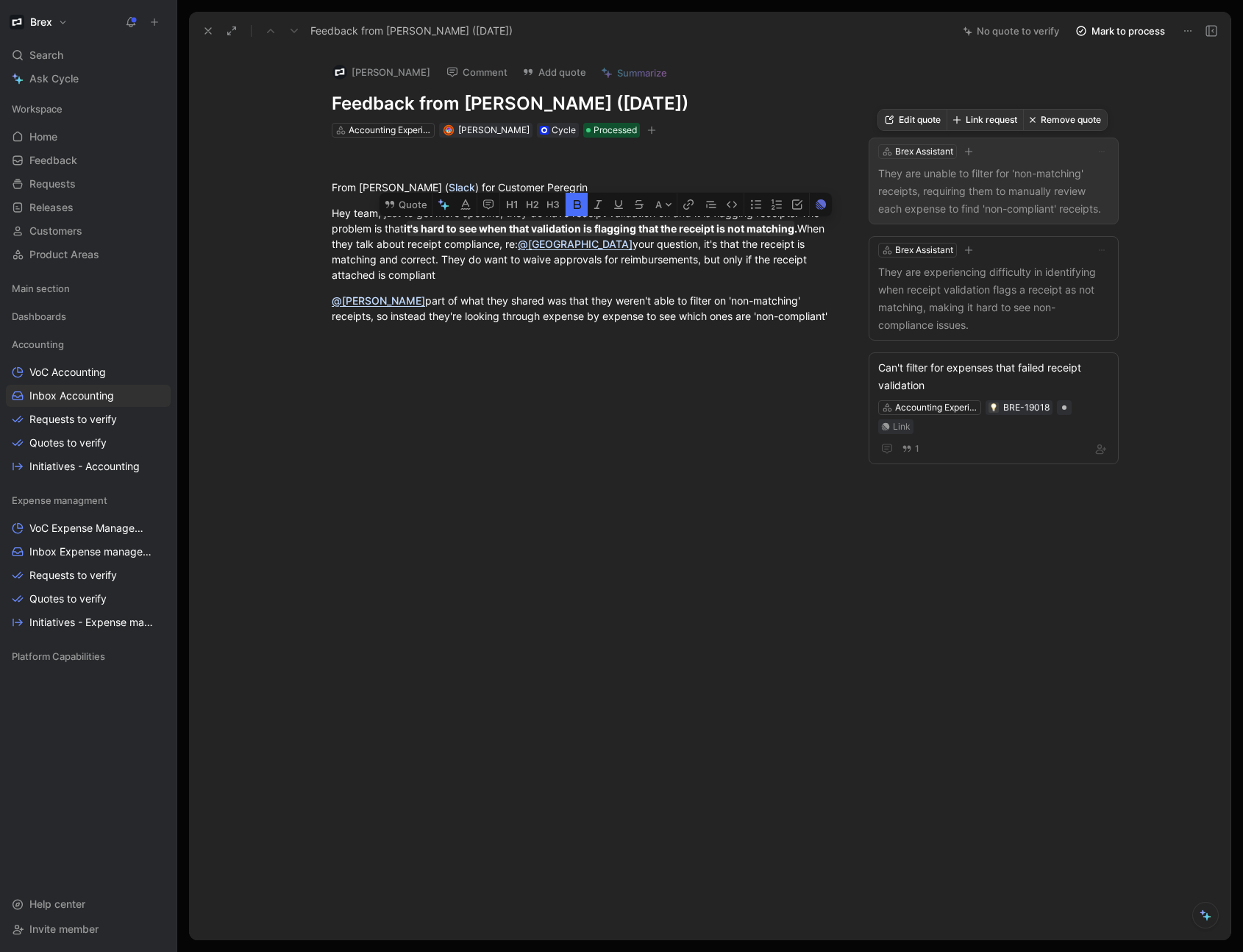
click at [973, 184] on p "They are unable to filter for 'non-matching' receipts, requiring them to manual…" at bounding box center [994, 191] width 231 height 53
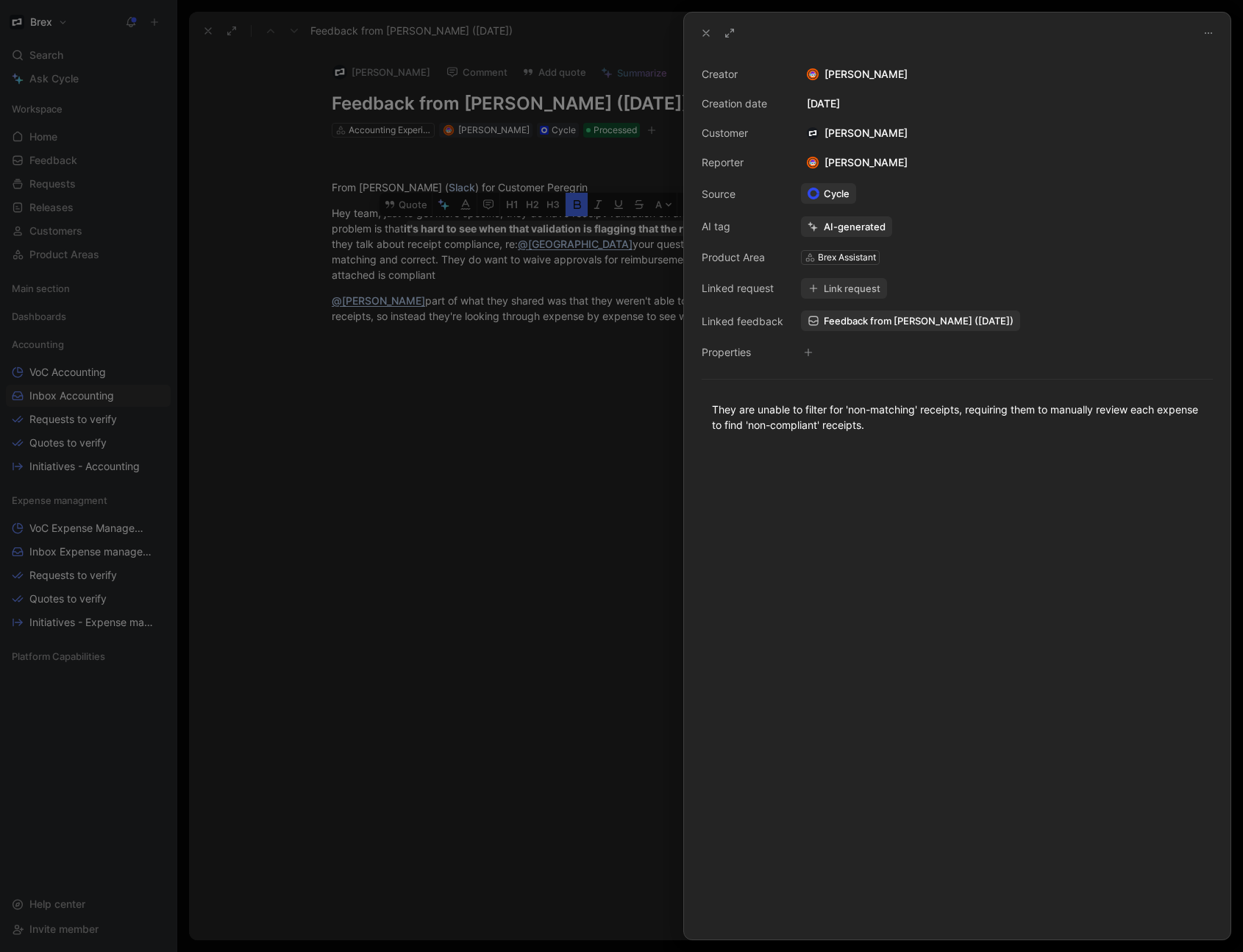
click at [705, 33] on icon at bounding box center [706, 33] width 12 height 12
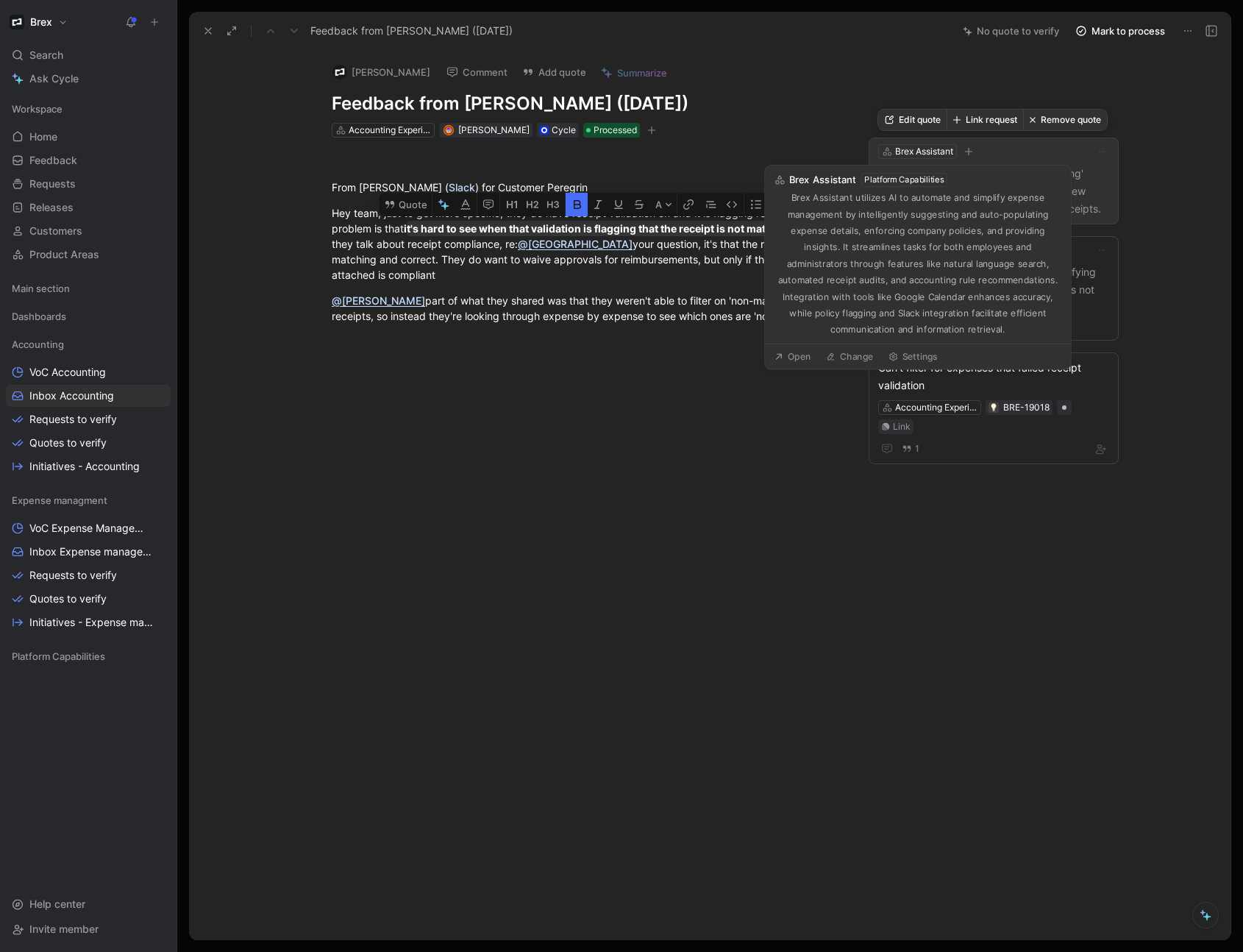
click at [978, 124] on button "Link request" at bounding box center [984, 120] width 76 height 21
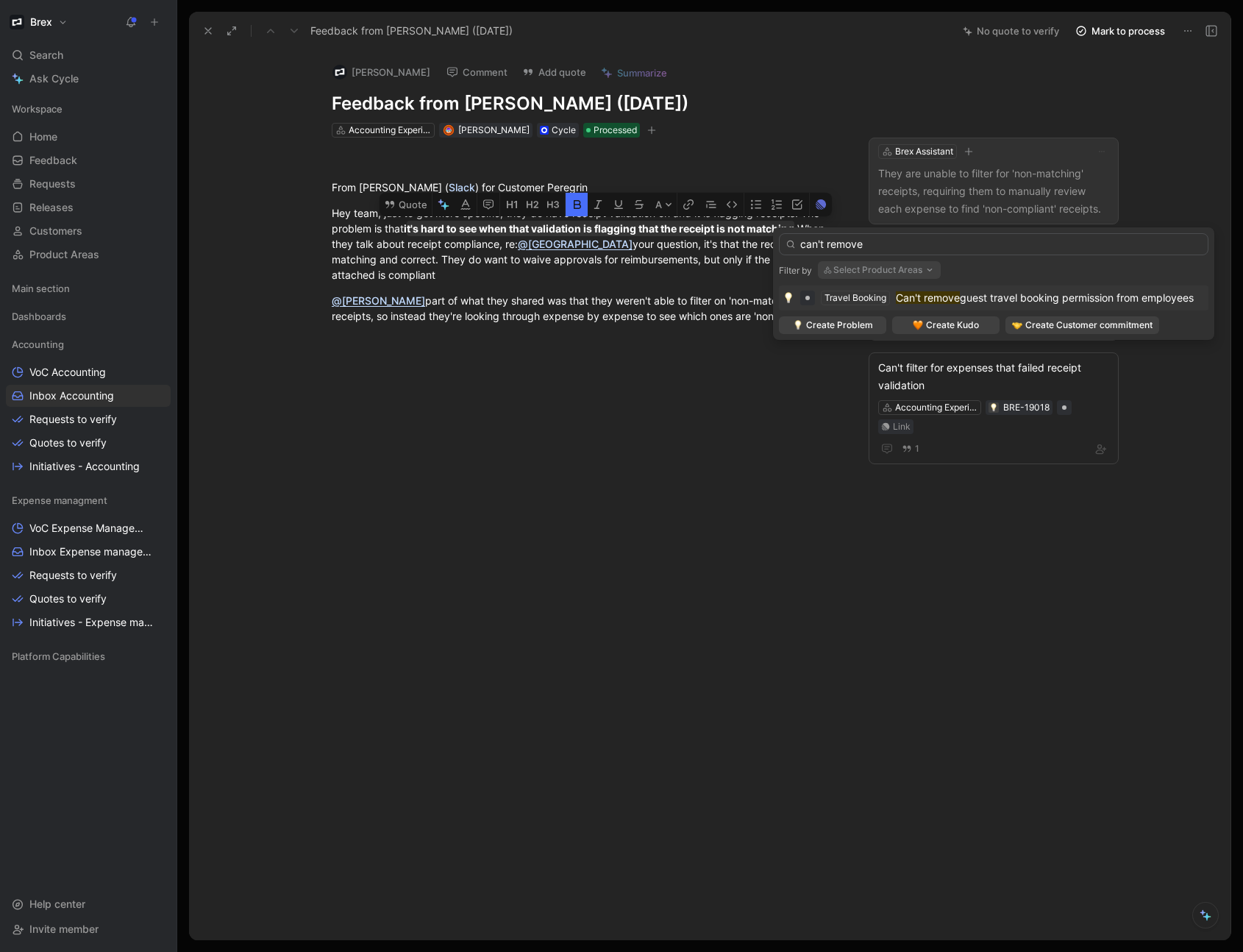
click at [834, 242] on input "can't remove" at bounding box center [993, 244] width 429 height 22
type input "can't filter"
click at [954, 296] on mark "Can't filter" at bounding box center [953, 297] width 50 height 13
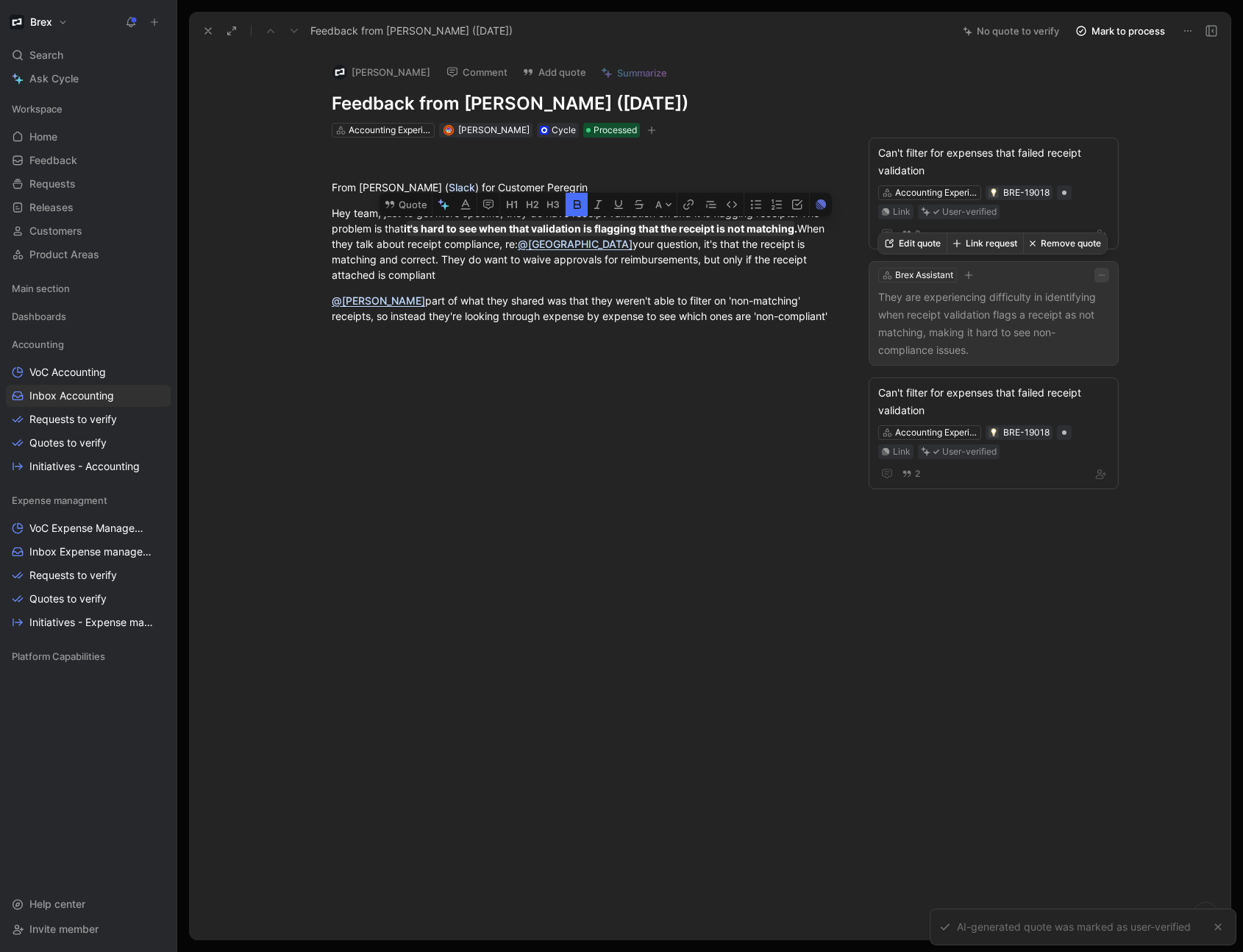
click at [1108, 277] on button "button" at bounding box center [1101, 274] width 15 height 15
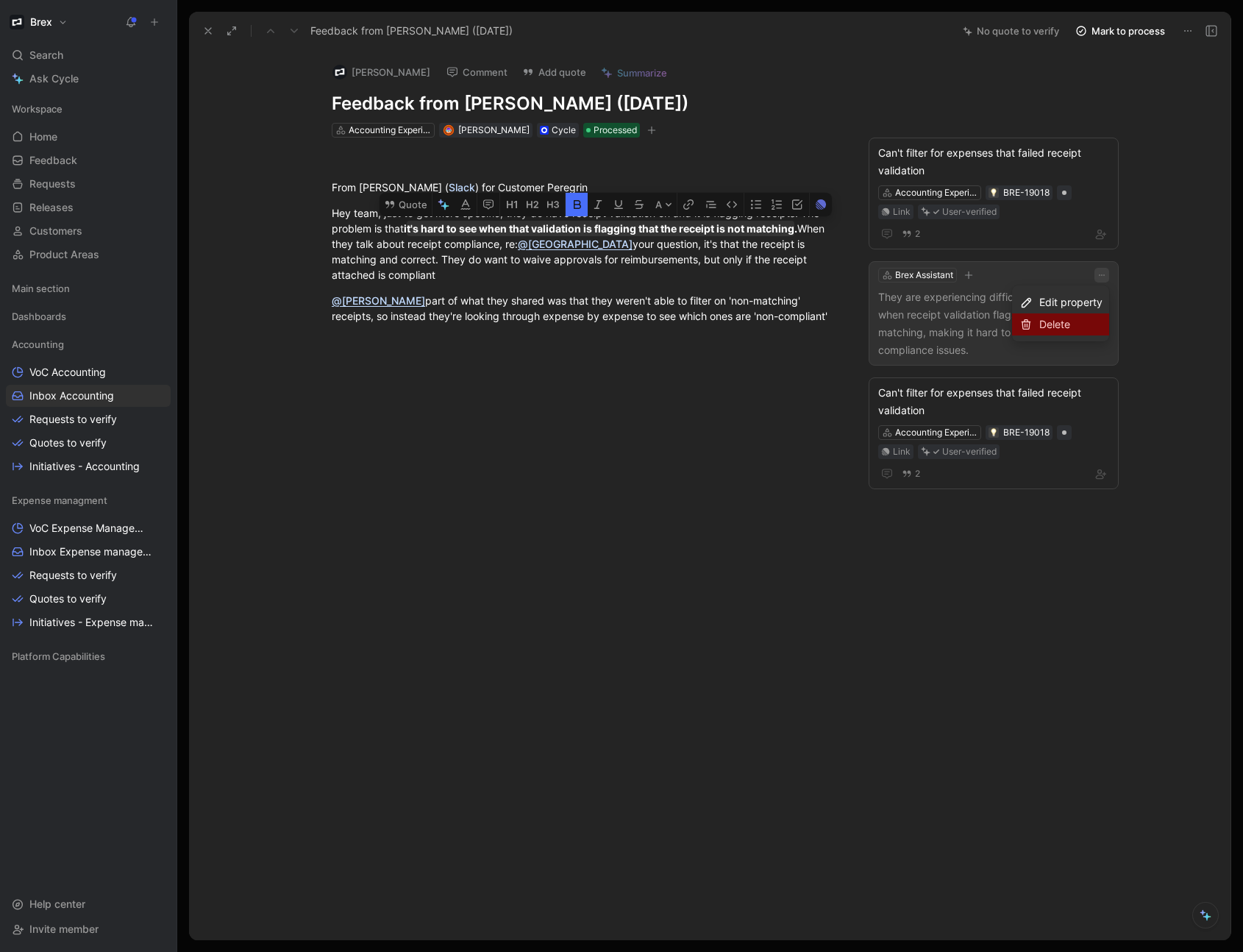
click at [1039, 320] on div "Delete" at bounding box center [1071, 324] width 63 height 18
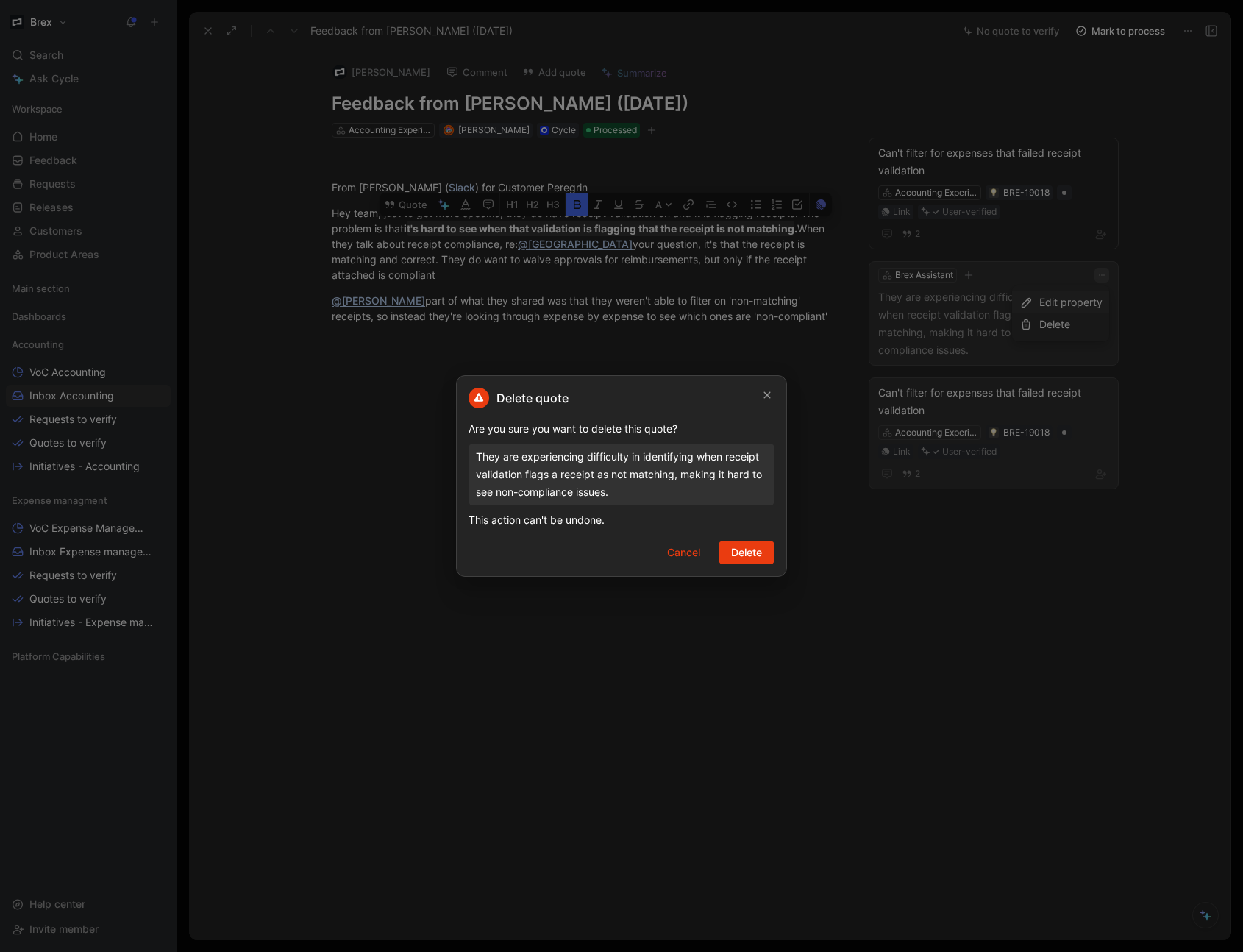
drag, startPoint x: 762, startPoint y: 552, endPoint x: 941, endPoint y: 461, distance: 200.8
click at [764, 550] on button "Delete" at bounding box center [746, 552] width 56 height 23
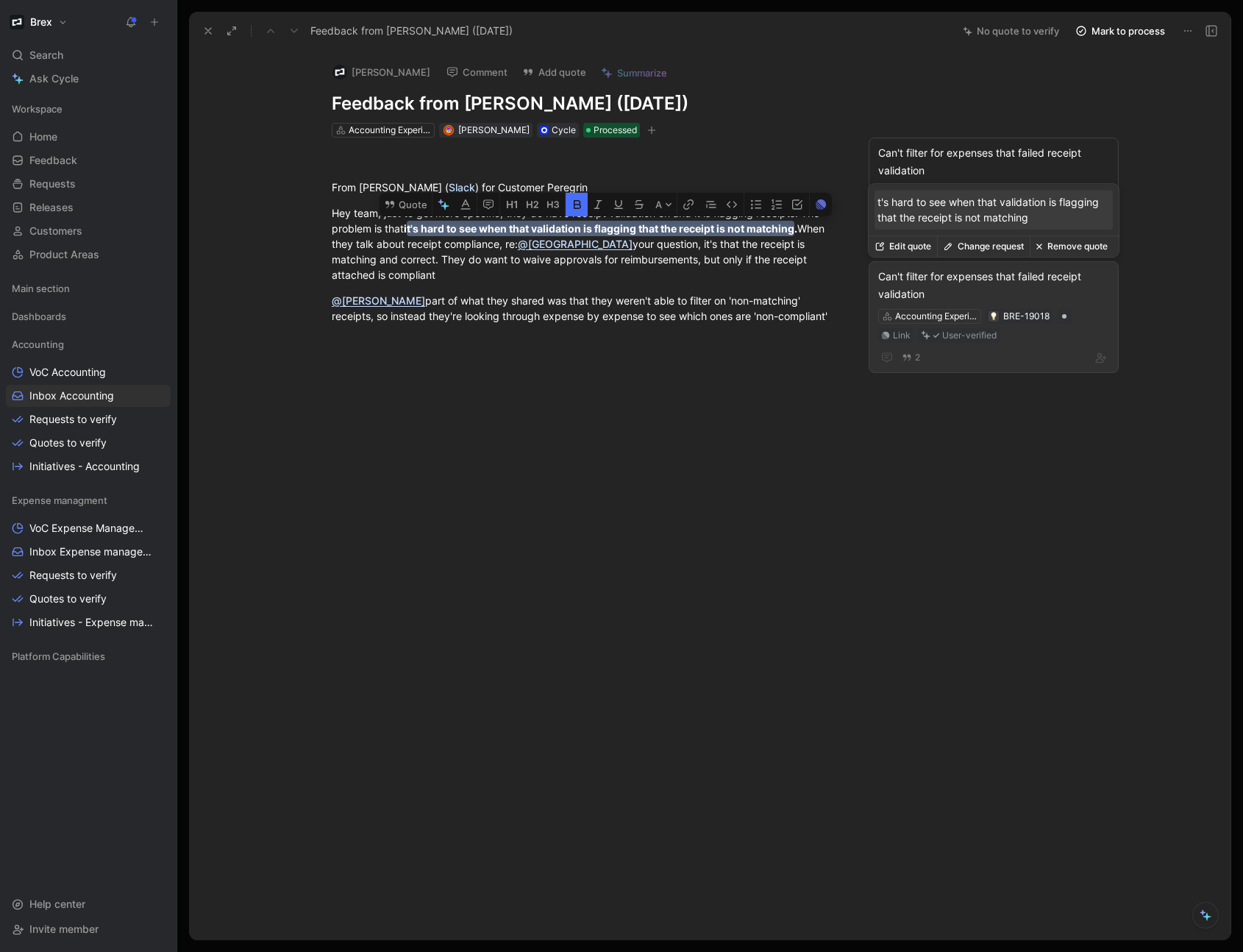
click at [1046, 289] on div "Can't filter for expenses that failed receipt validation" at bounding box center [994, 284] width 231 height 35
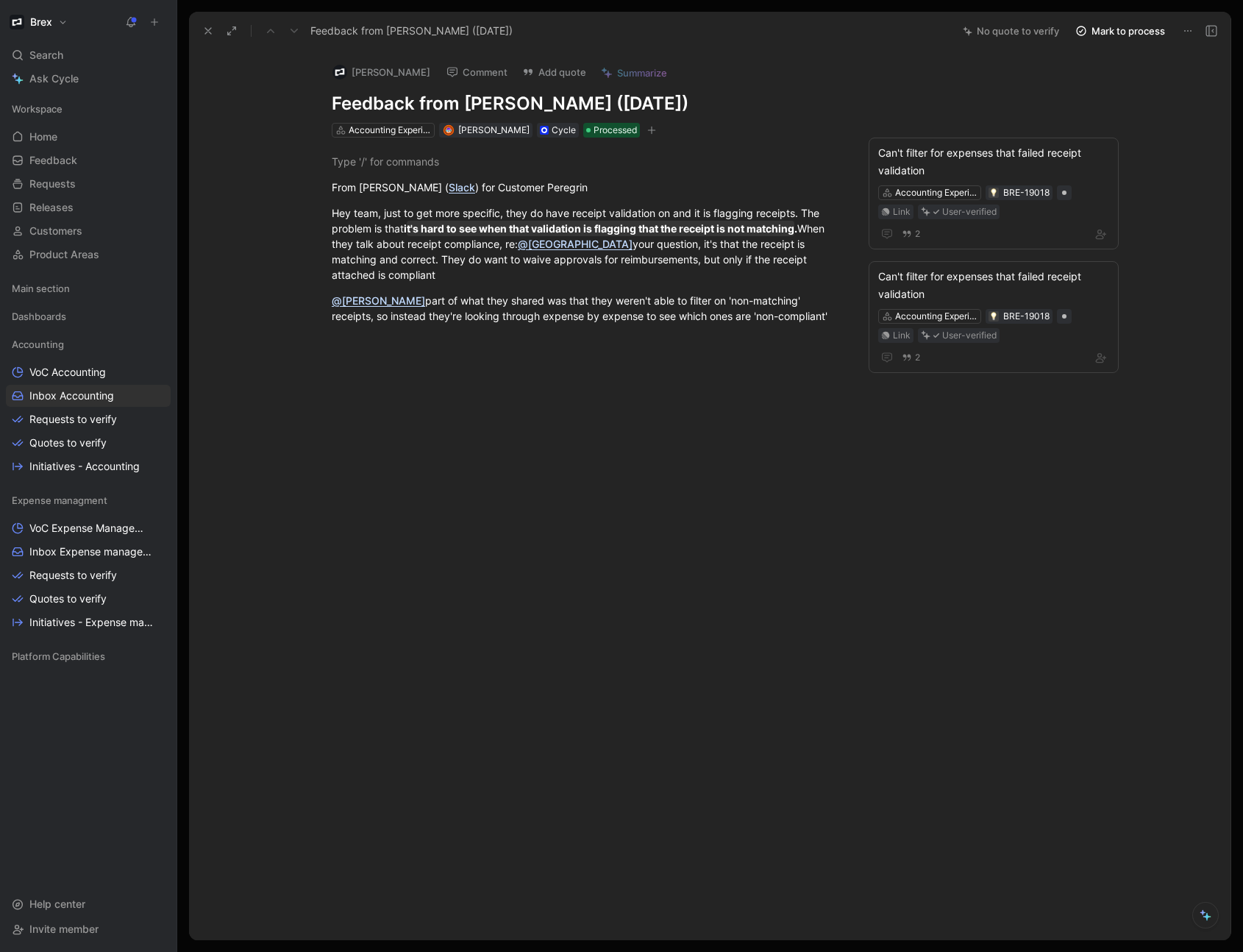
click at [945, 97] on div "[PERSON_NAME] Comment Add quote Summarize Feedback from [PERSON_NAME] ([DATE]) …" at bounding box center [709, 495] width 1041 height 889
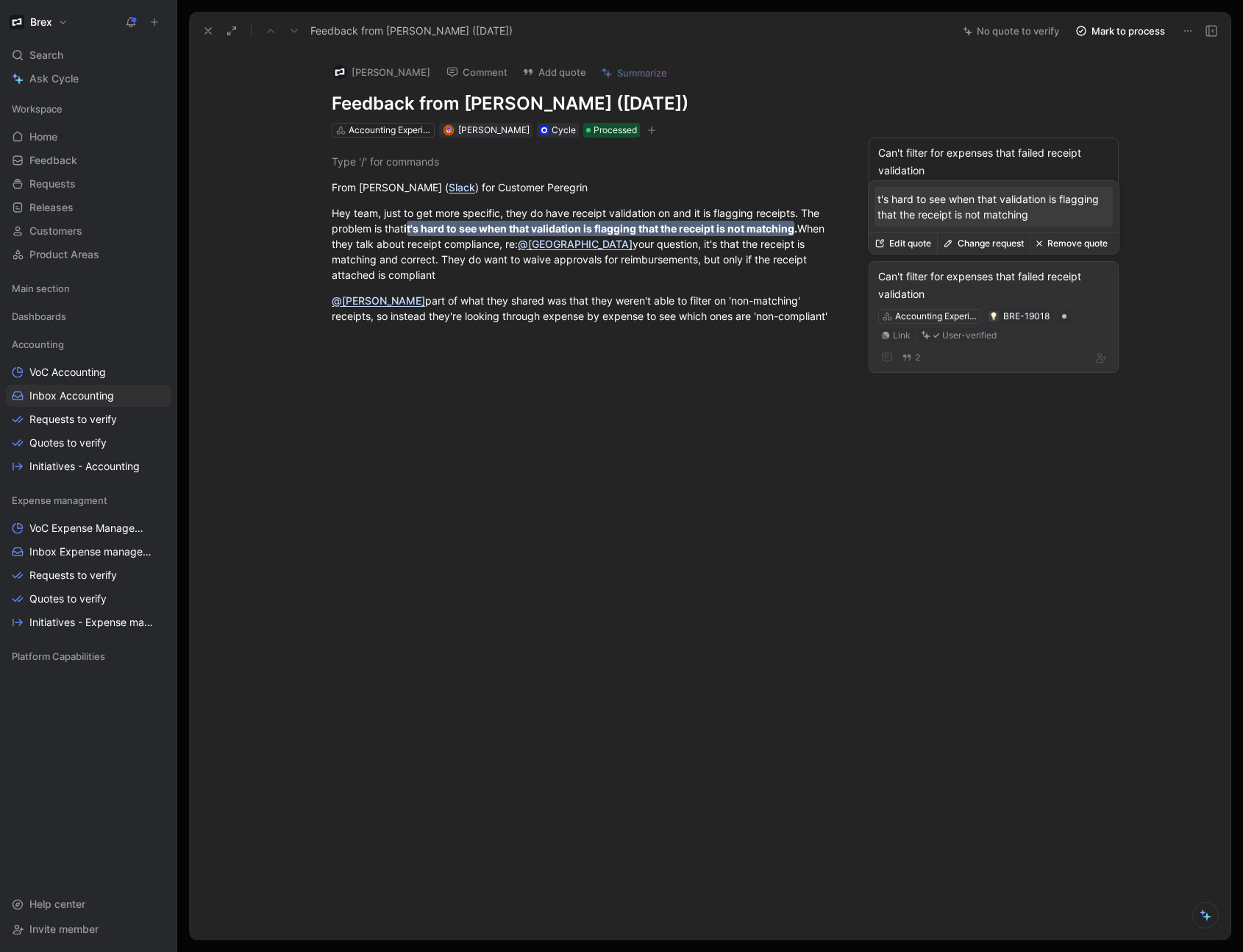
click at [1056, 242] on button "Remove quote" at bounding box center [1072, 243] width 84 height 21
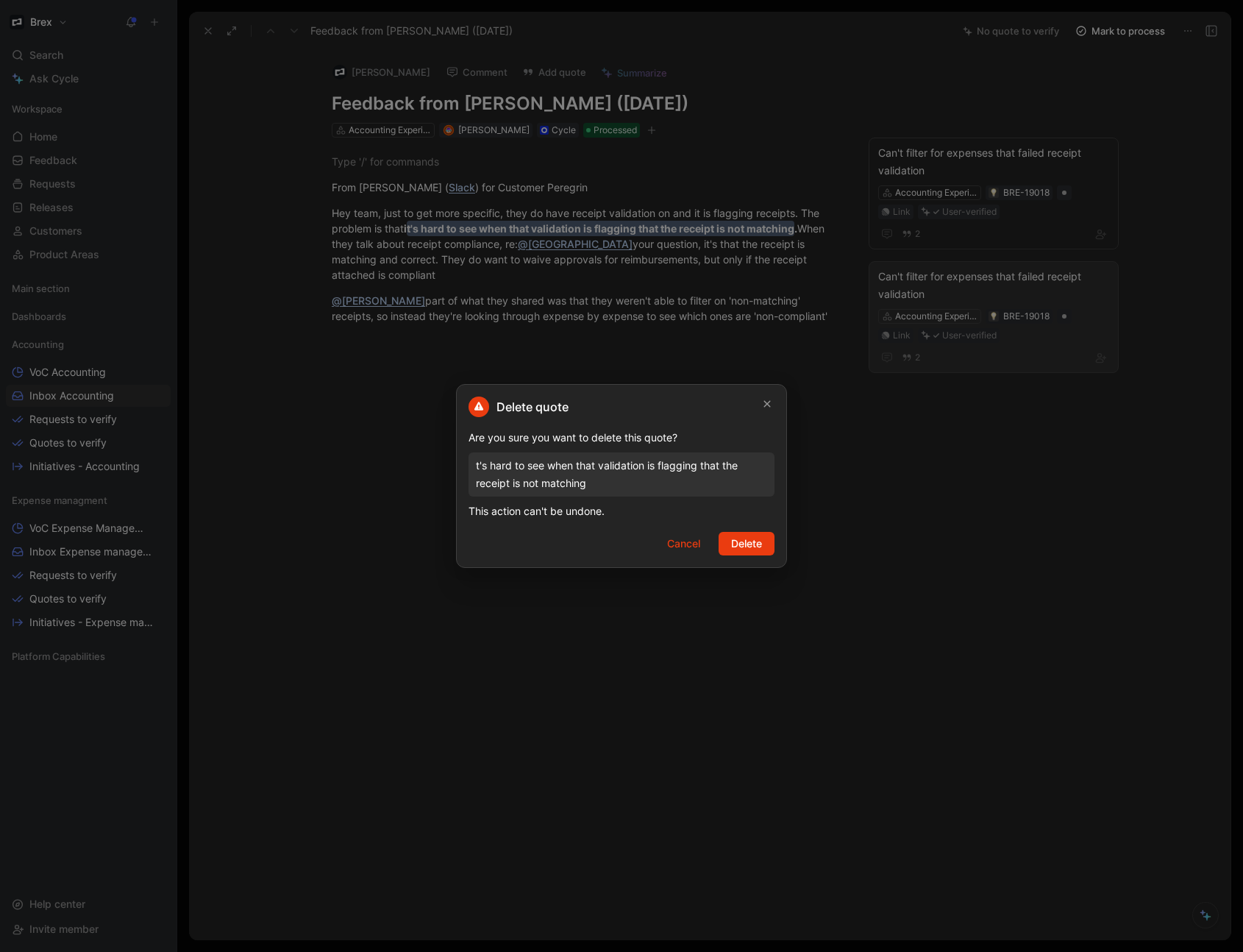
click at [752, 542] on span "Delete" at bounding box center [746, 543] width 31 height 18
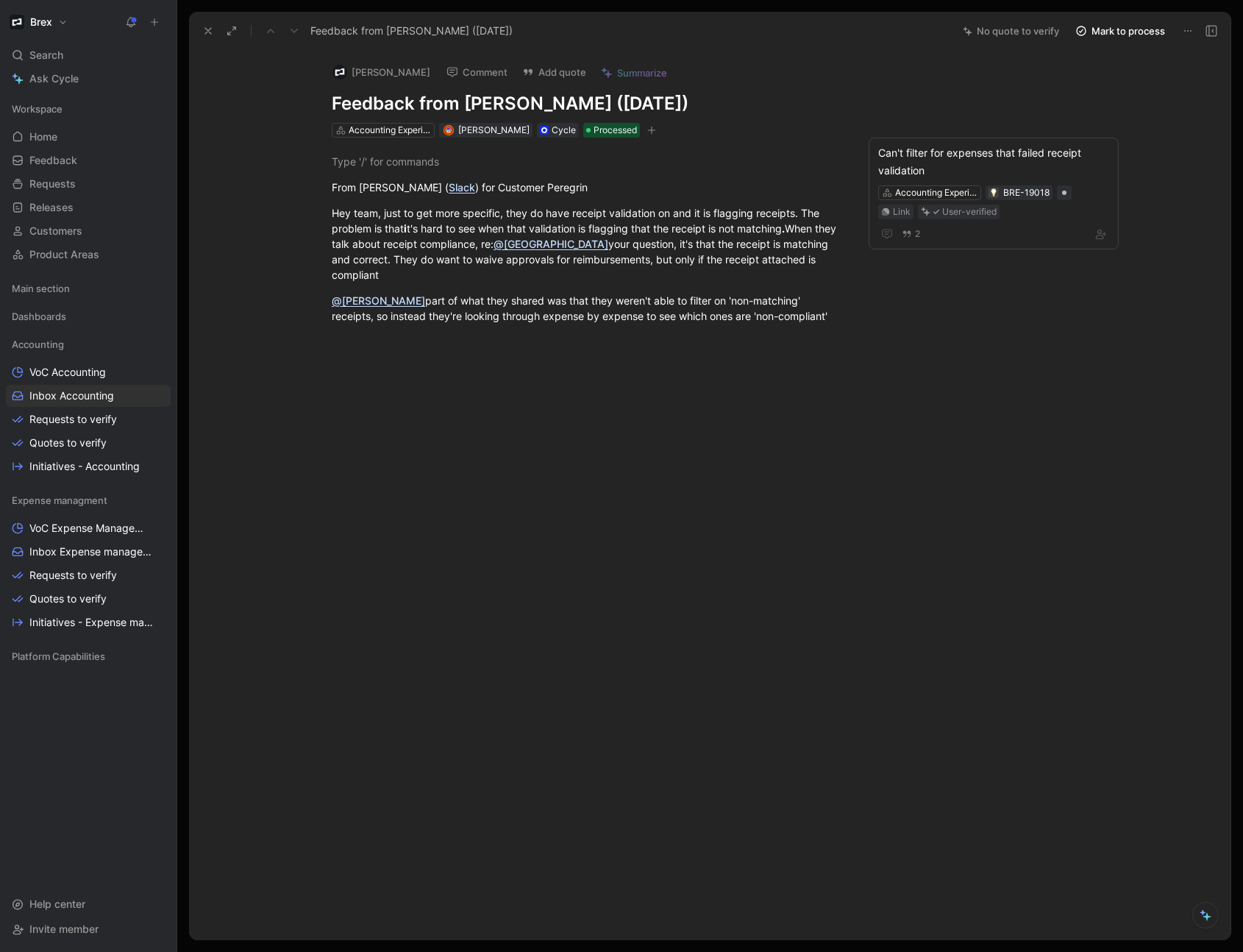
click at [212, 33] on icon at bounding box center [208, 31] width 12 height 12
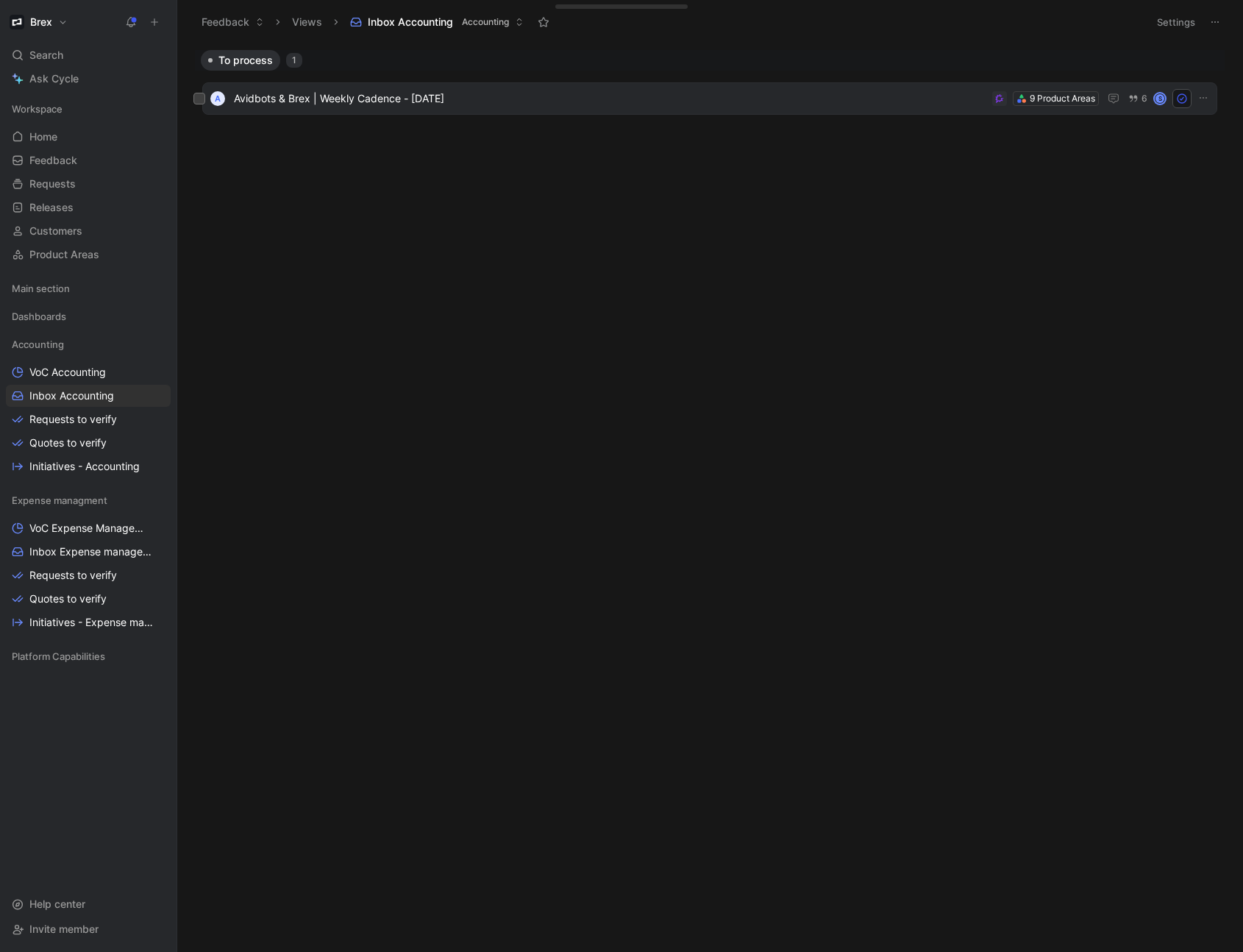
click at [535, 108] on div "A Avidbots & Brex | Weekly Cadence - [DATE] 9 Product Areas 6 S" at bounding box center [709, 99] width 1014 height 33
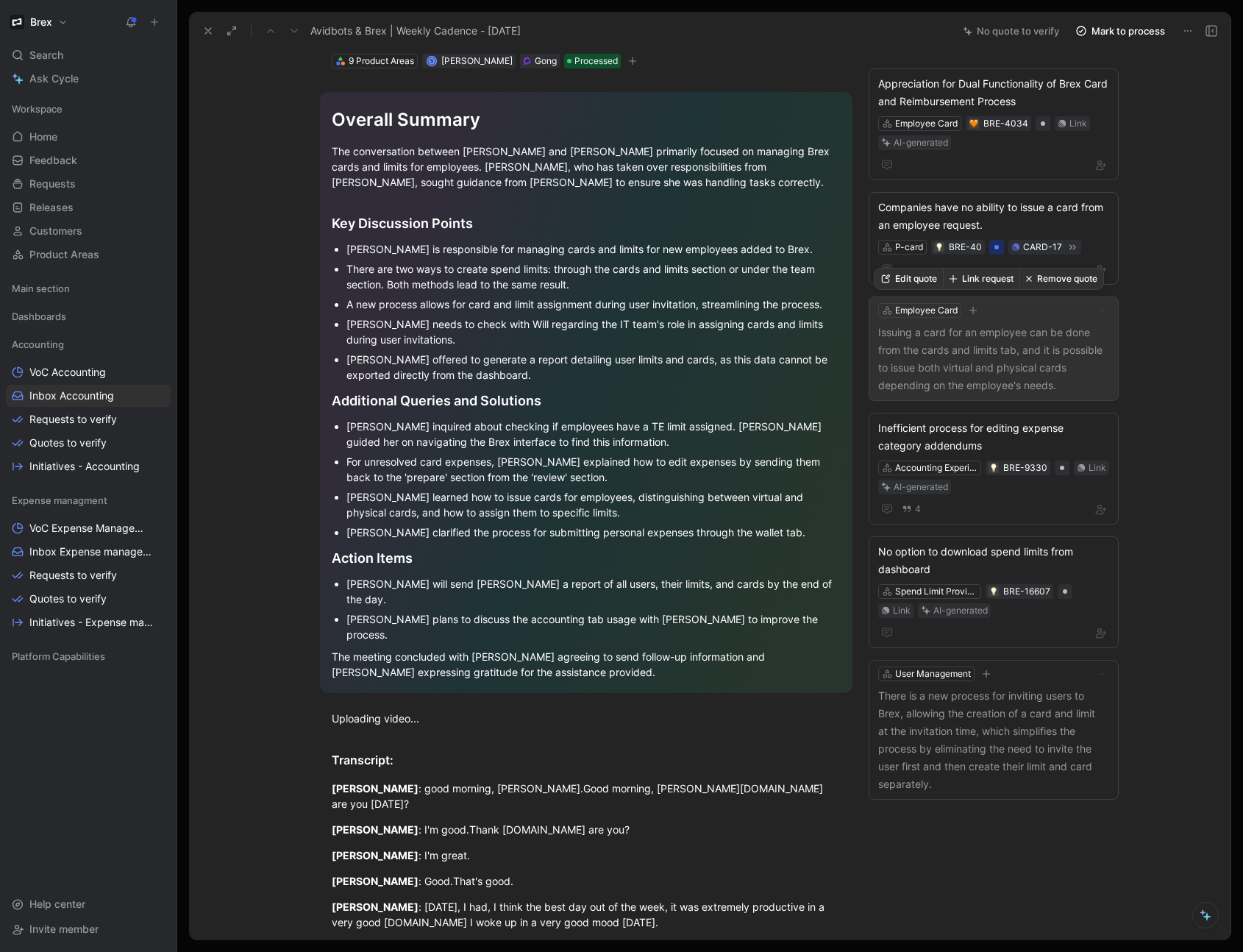
scroll to position [115, 0]
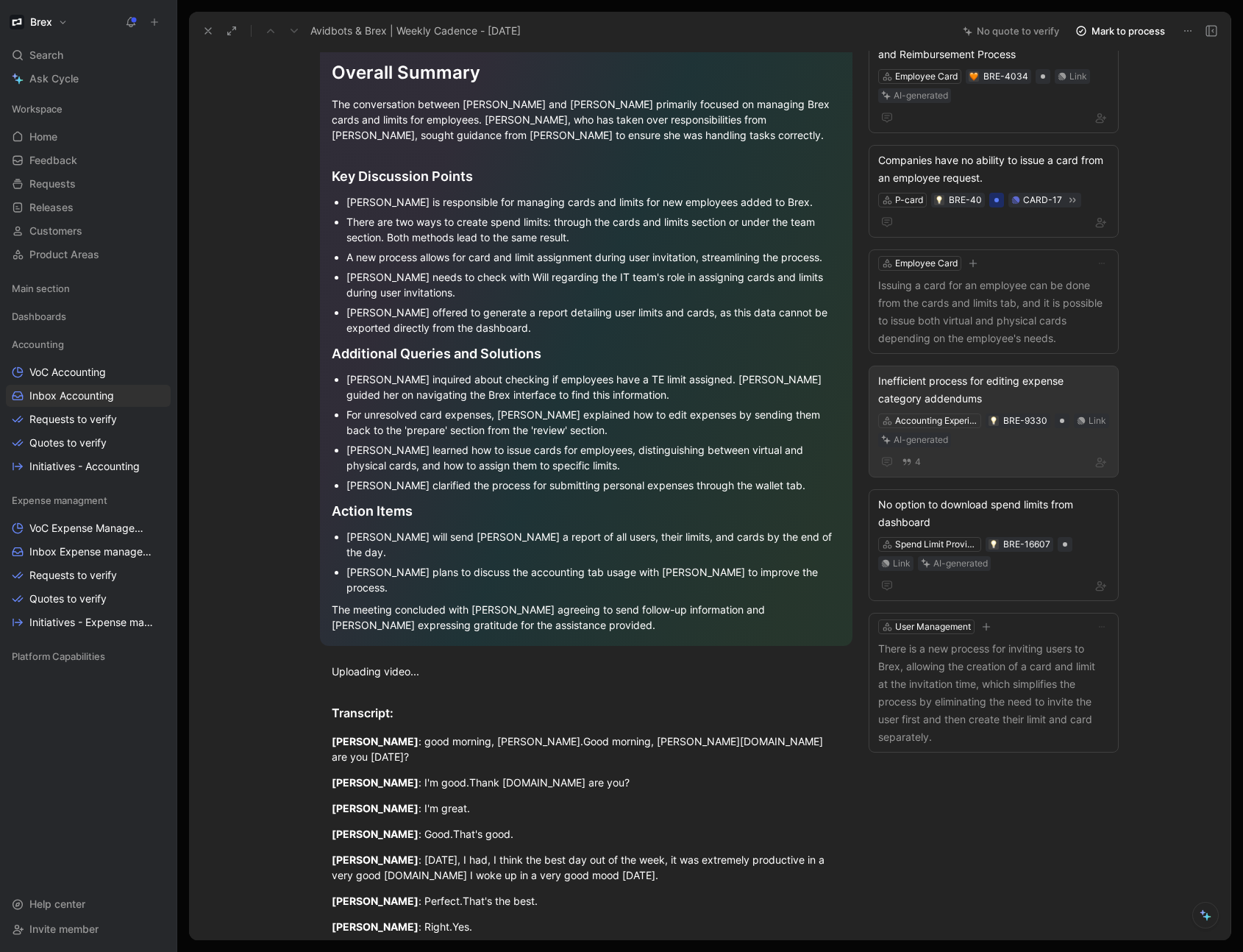
click at [954, 400] on div "Inefficient process for editing expense category addendums" at bounding box center [994, 389] width 231 height 35
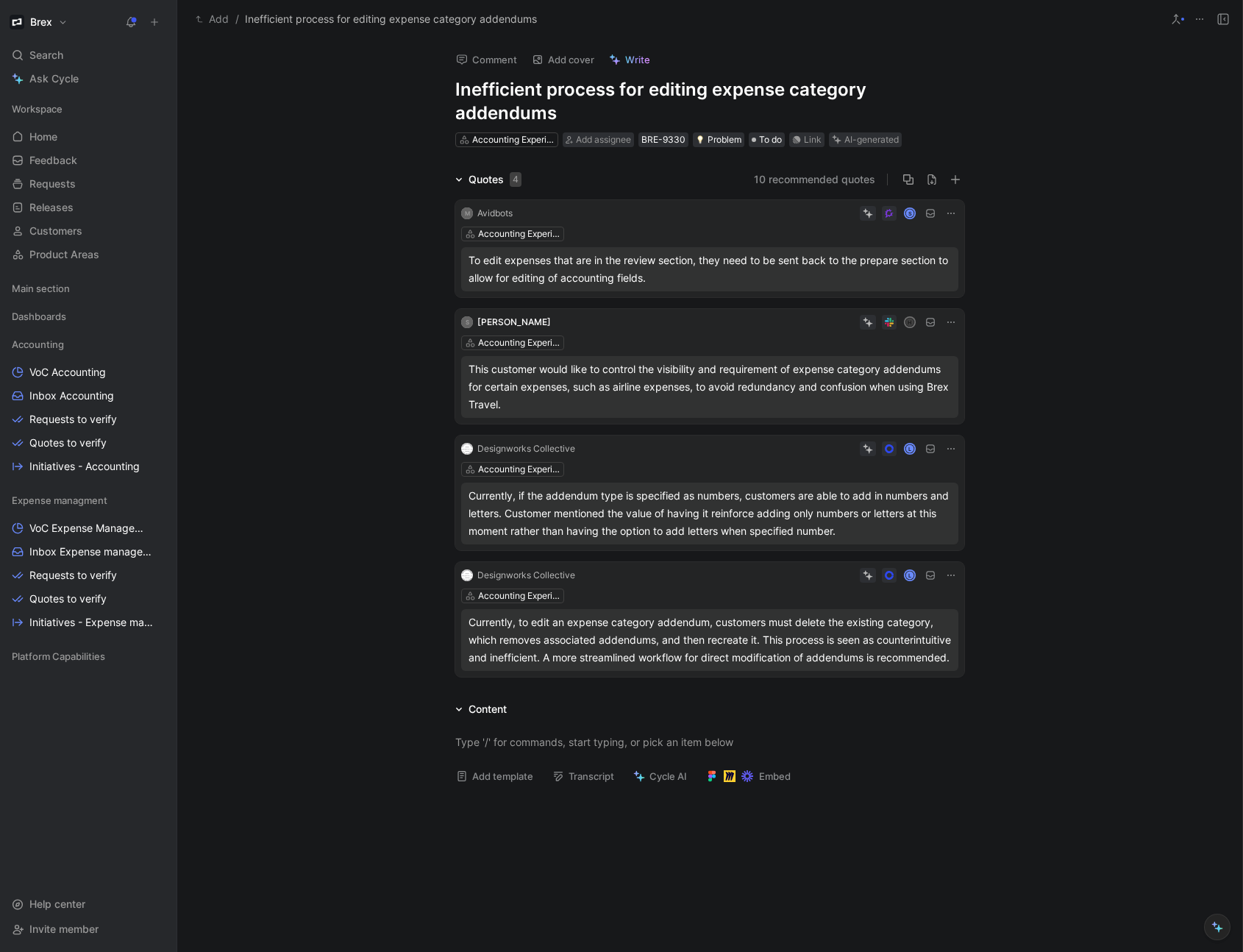
click at [950, 214] on icon at bounding box center [951, 213] width 12 height 12
click at [882, 191] on button "Discard" at bounding box center [889, 189] width 57 height 21
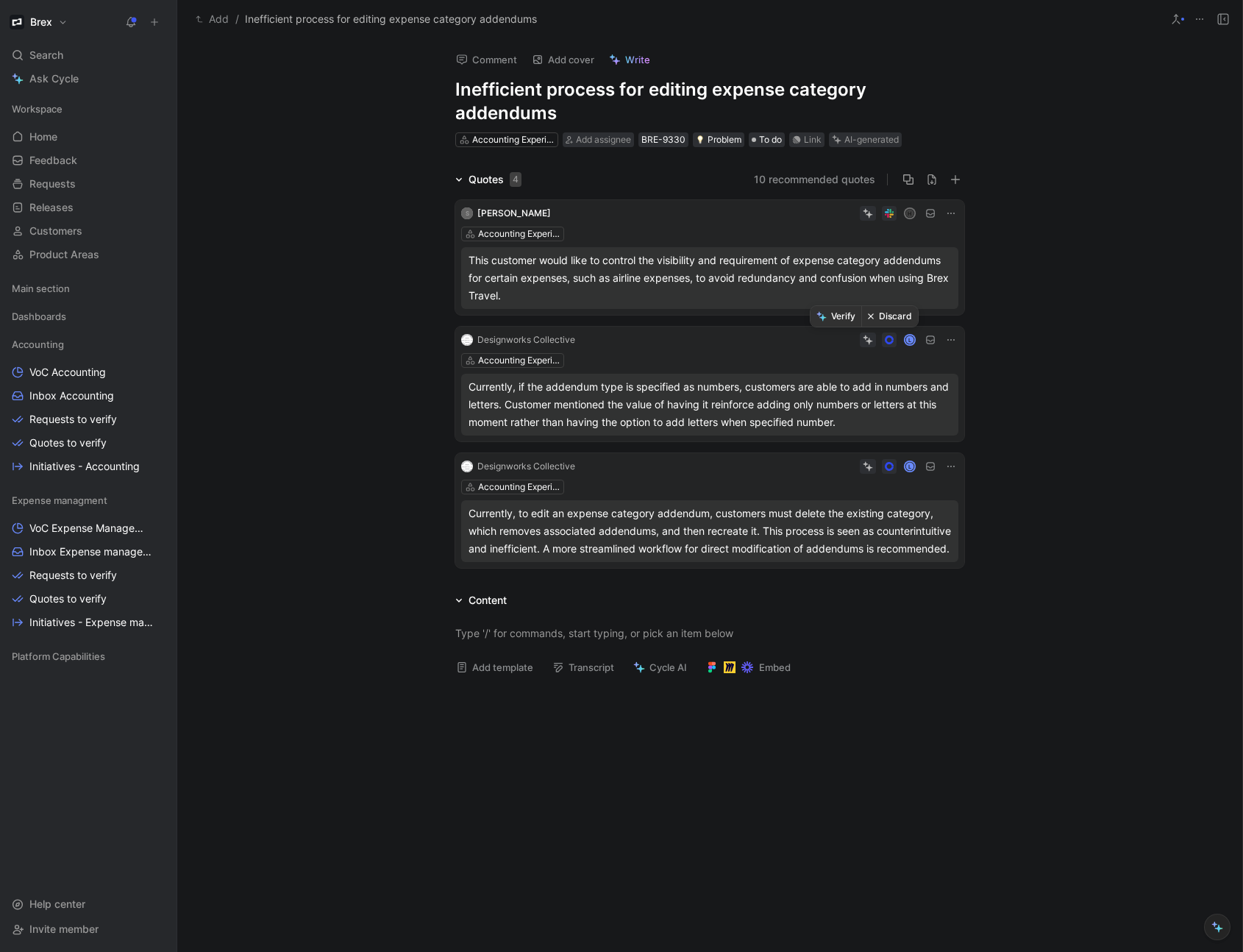
click at [888, 316] on button "Discard" at bounding box center [889, 316] width 57 height 21
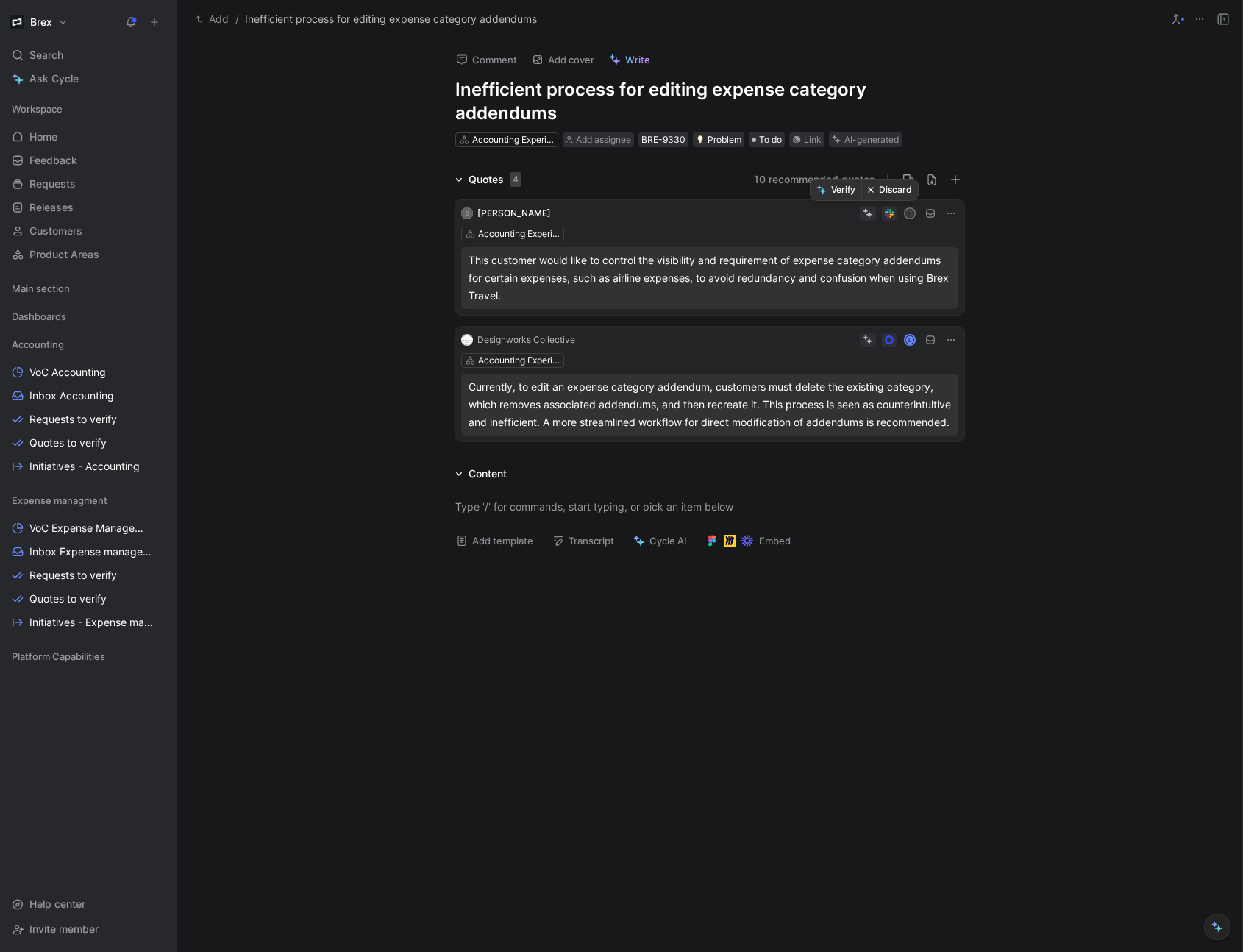
click at [887, 190] on button "Discard" at bounding box center [889, 189] width 57 height 21
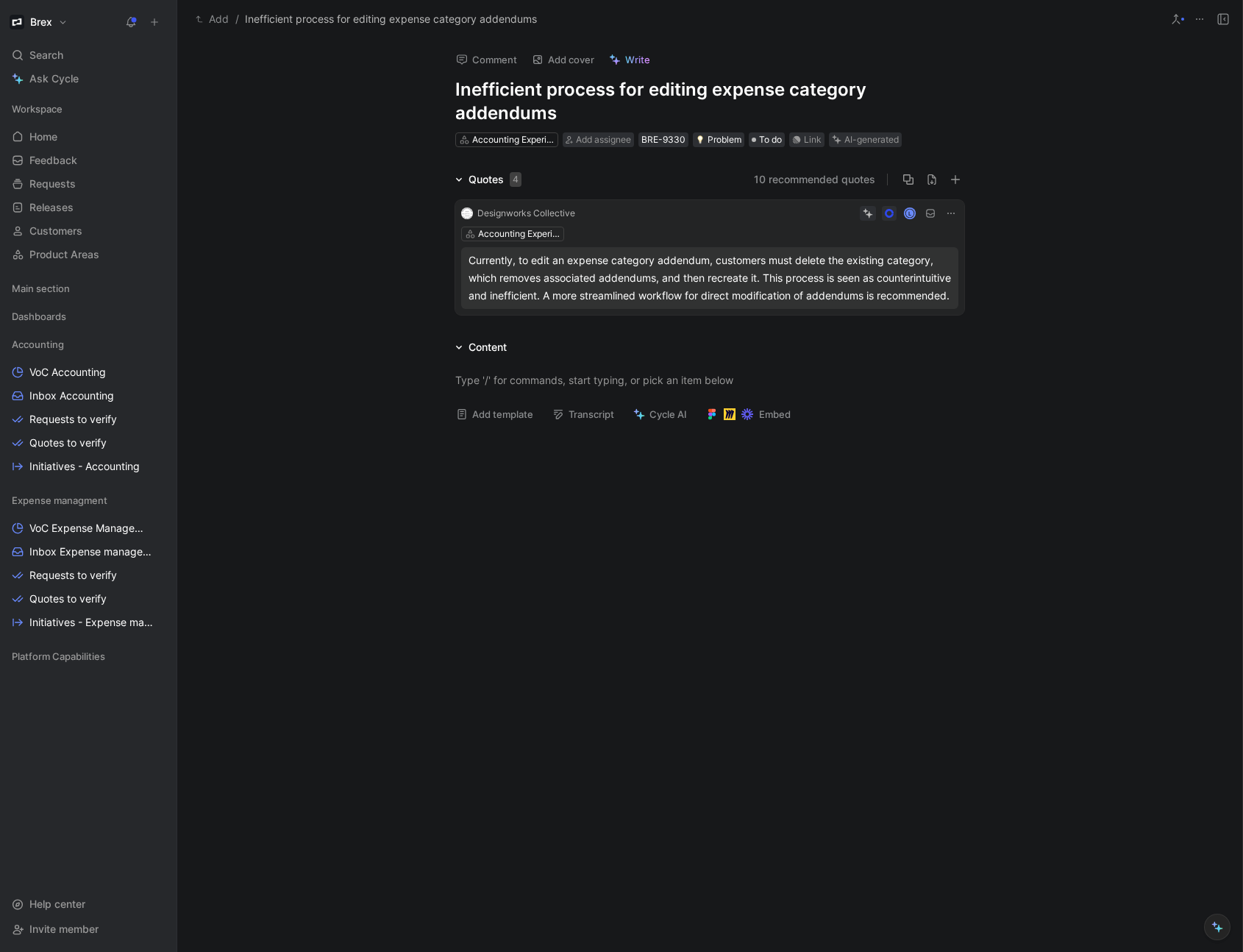
click at [665, 89] on h1 "Inefficient process for editing expense category addendums" at bounding box center [709, 101] width 509 height 47
click at [673, 90] on h1 "Inefficient process for editing expense category addendums" at bounding box center [709, 101] width 509 height 47
click at [837, 117] on button "Verify" at bounding box center [838, 117] width 51 height 21
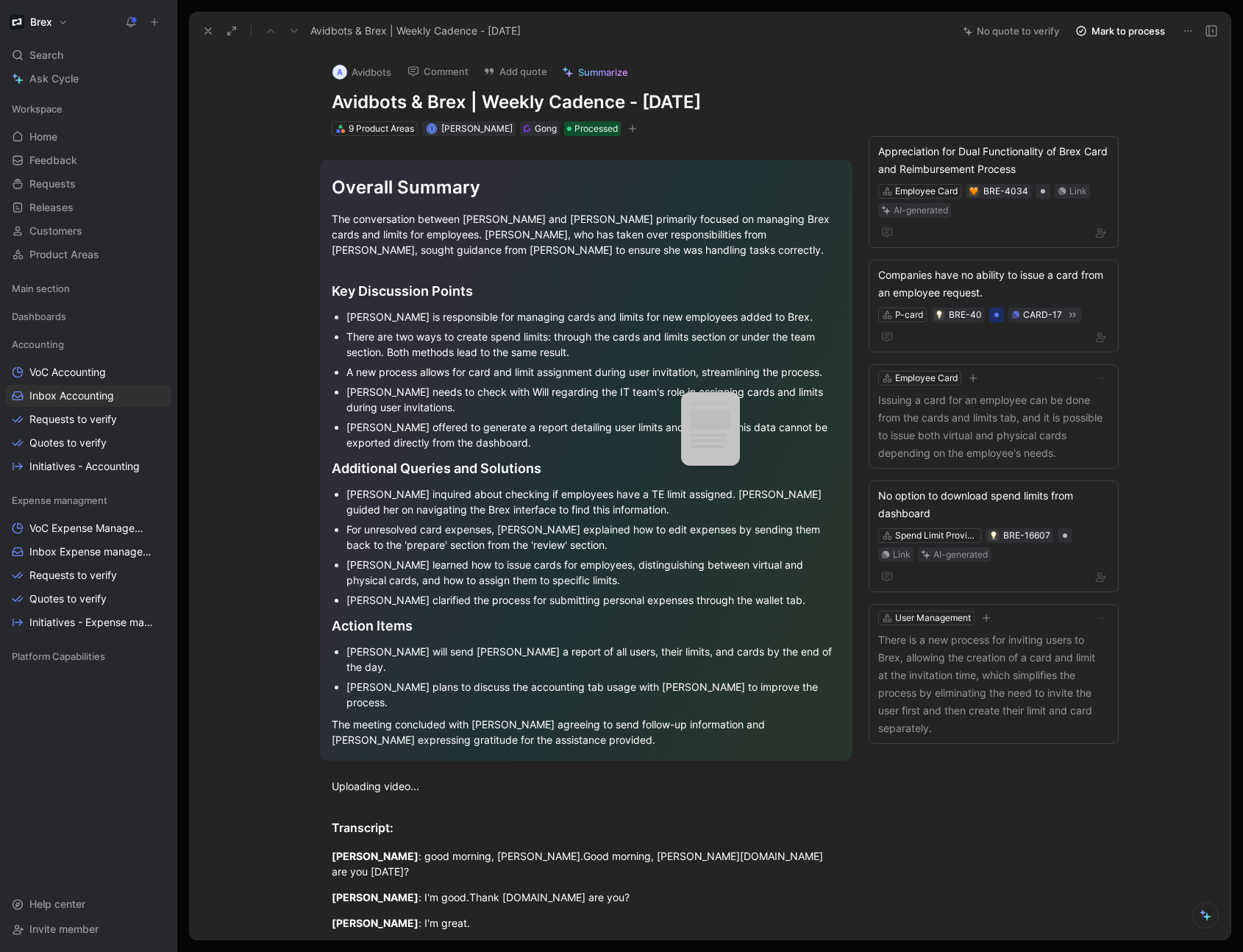
click at [213, 34] on icon at bounding box center [208, 31] width 12 height 12
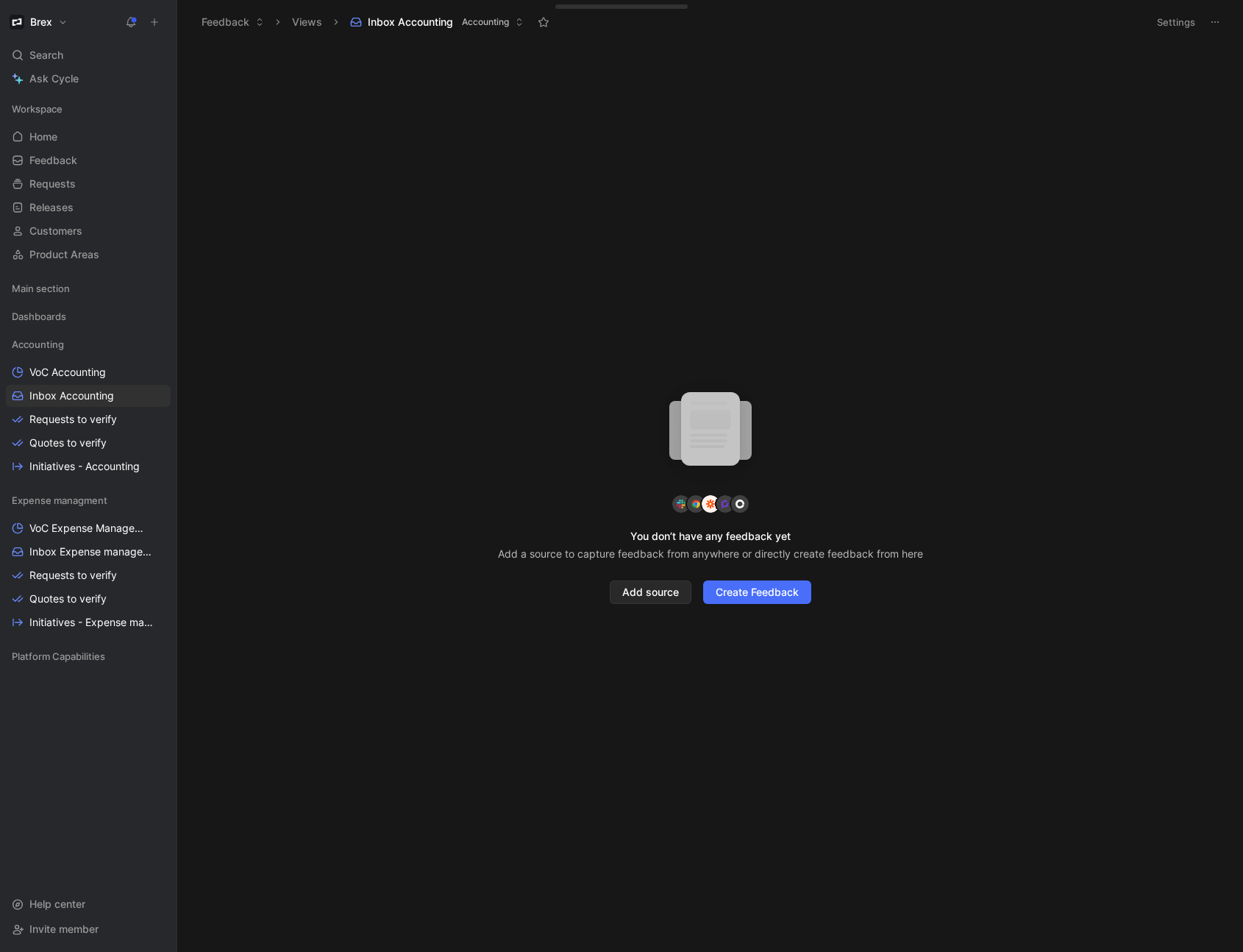
click at [424, 337] on div "You don’t have any feedback yet Add a source to capture feedback from anywhere …" at bounding box center [710, 497] width 1066 height 907
click at [70, 550] on span "Inbox Expense management" at bounding box center [89, 551] width 121 height 15
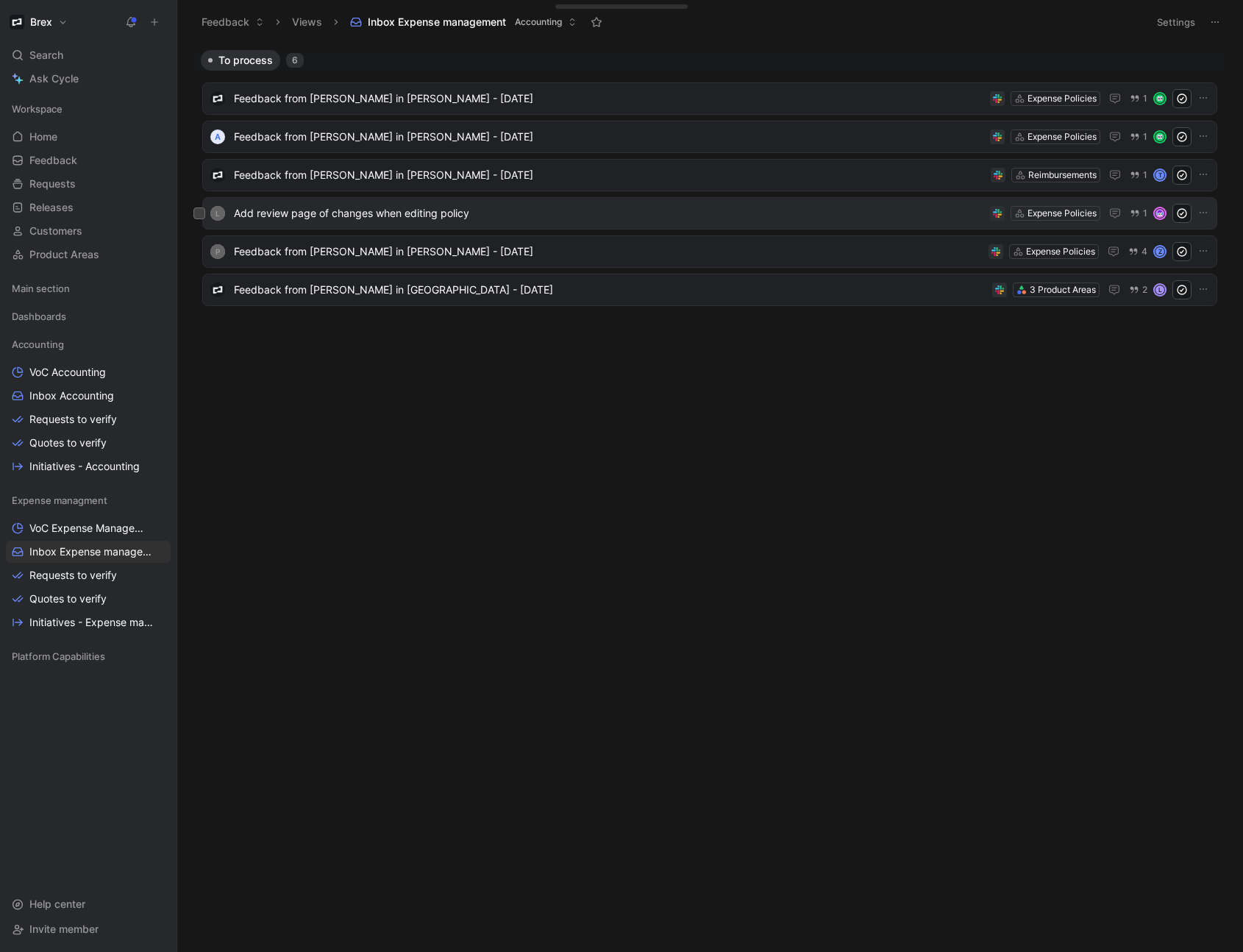
click at [556, 219] on span "Add review page of changes when editing policy" at bounding box center [608, 213] width 750 height 18
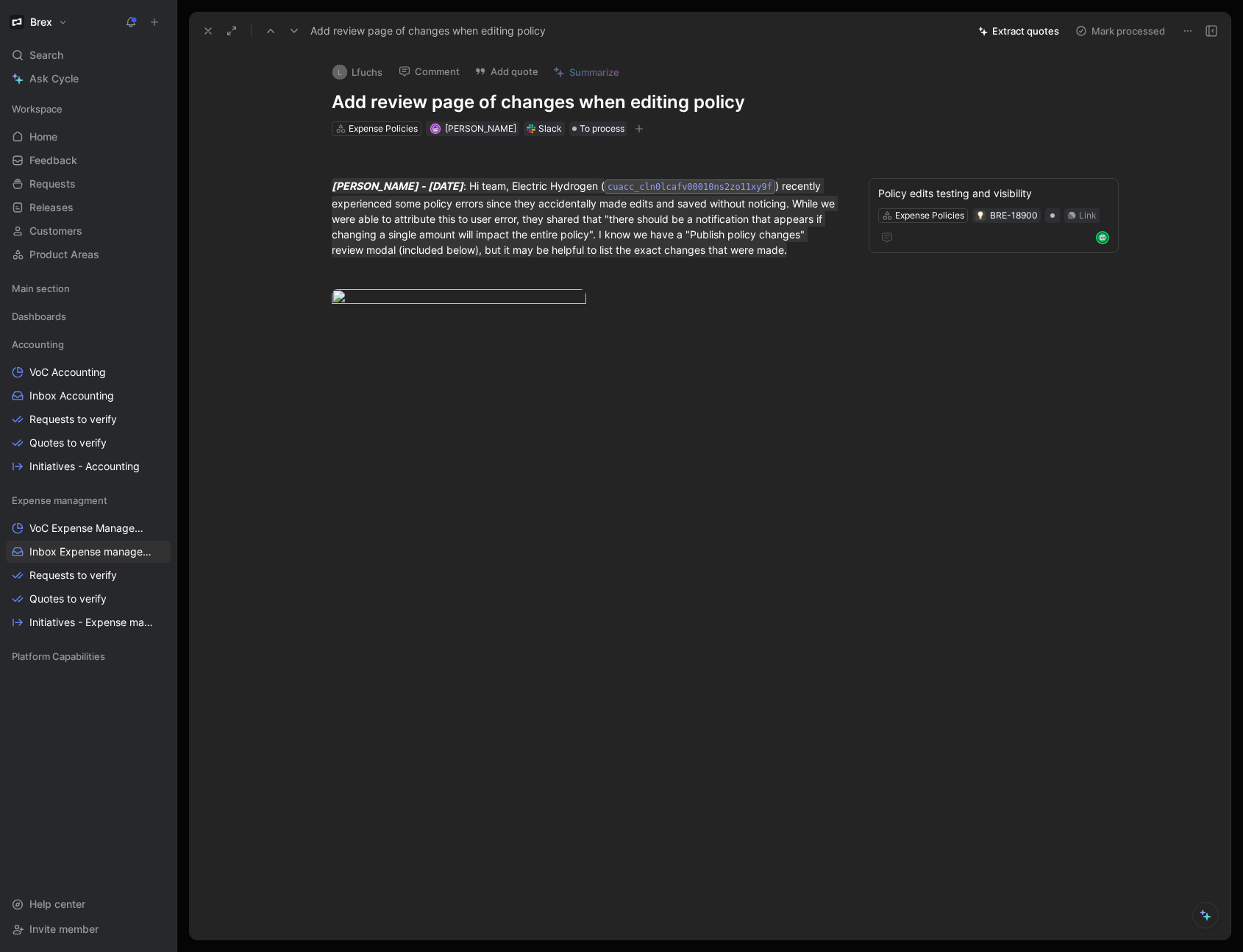
click at [202, 26] on icon at bounding box center [208, 31] width 12 height 12
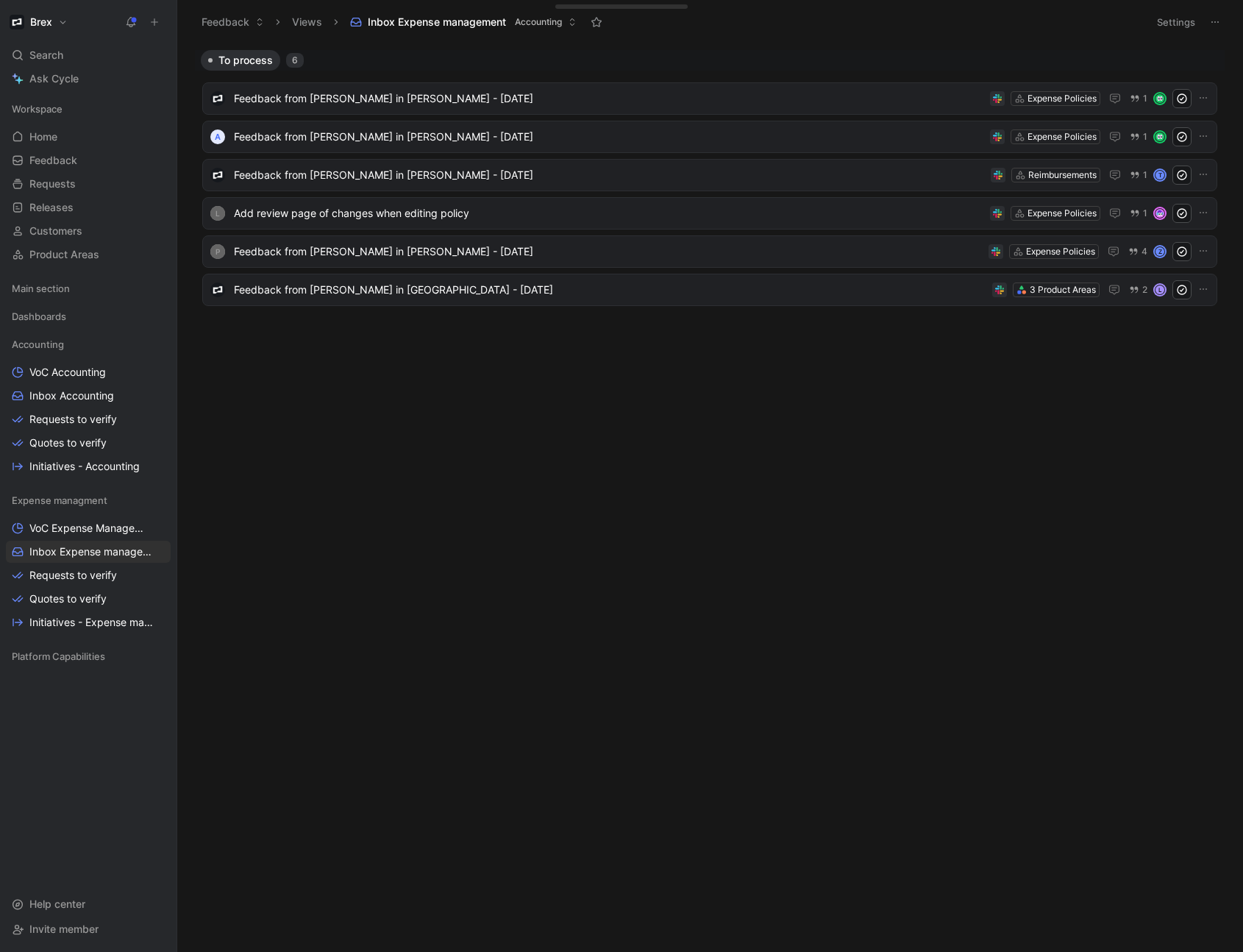
click at [378, 455] on div "To process 6 Feedback from [PERSON_NAME] in [PERSON_NAME] - [DATE] Expense Poli…" at bounding box center [708, 500] width 1044 height 901
